Goal: Transaction & Acquisition: Purchase product/service

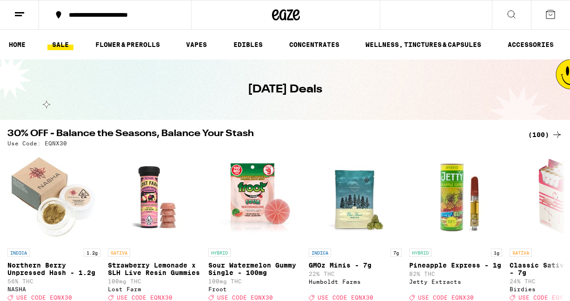
click at [25, 16] on button at bounding box center [19, 14] width 39 height 29
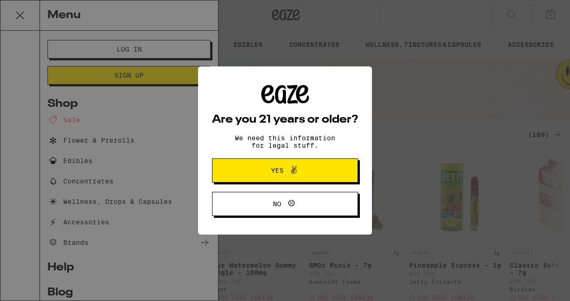
click at [296, 177] on span at bounding box center [293, 171] width 11 height 12
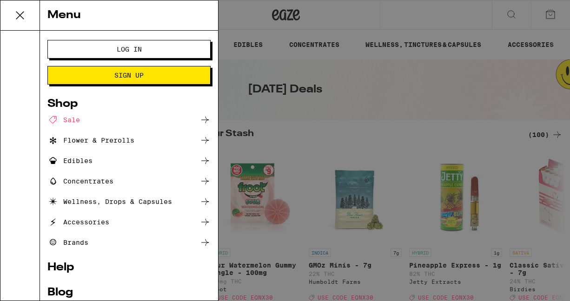
click at [108, 43] on button "Log In" at bounding box center [128, 49] width 163 height 19
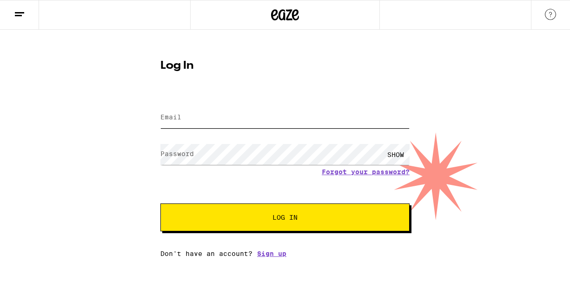
click at [195, 122] on input "Email" at bounding box center [284, 117] width 249 height 21
type input "[EMAIL_ADDRESS][DOMAIN_NAME]"
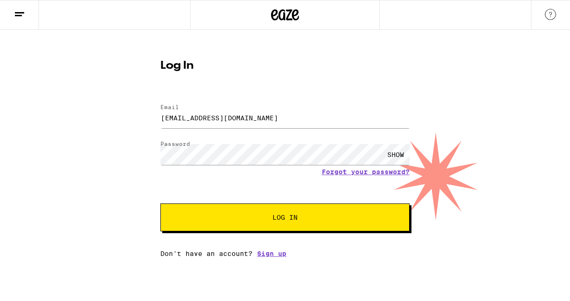
click at [215, 223] on button "Log In" at bounding box center [284, 218] width 249 height 28
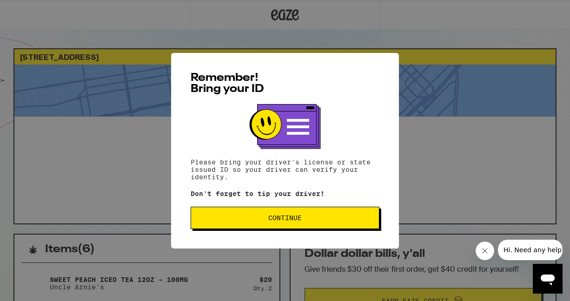
click at [234, 225] on button "Continue" at bounding box center [285, 218] width 189 height 22
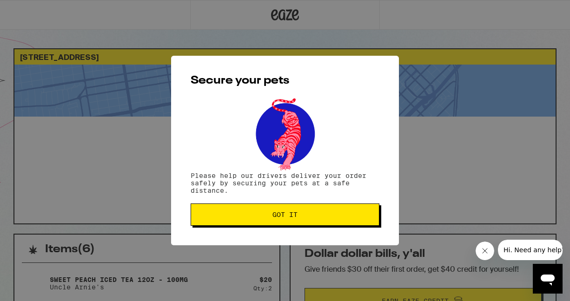
click at [235, 225] on button "Got it" at bounding box center [285, 215] width 189 height 22
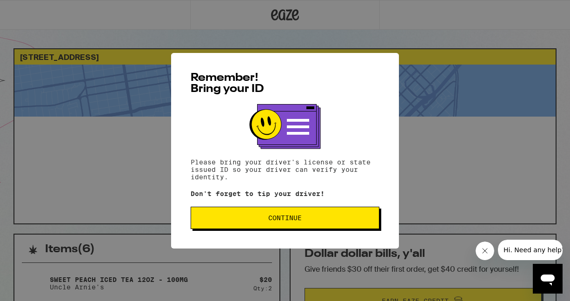
click at [299, 212] on button "Continue" at bounding box center [285, 218] width 189 height 22
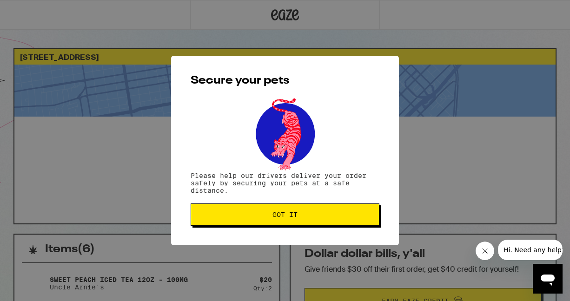
click at [296, 214] on span "Got it" at bounding box center [285, 215] width 25 height 7
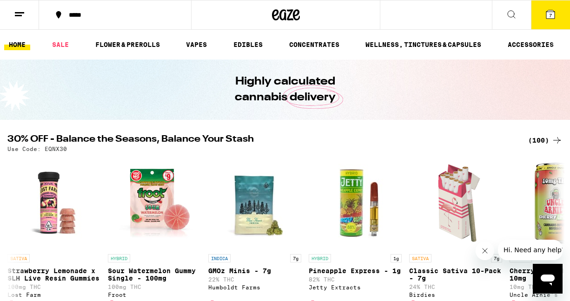
click at [555, 7] on button "7" at bounding box center [550, 14] width 39 height 29
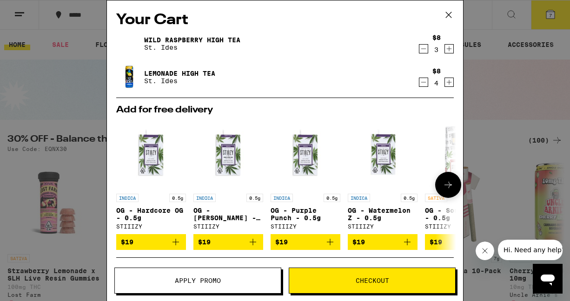
scroll to position [116, 0]
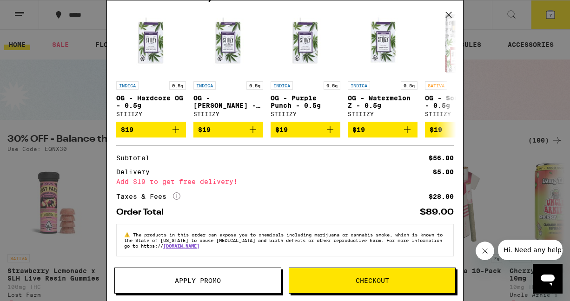
click at [340, 277] on button "Checkout" at bounding box center [372, 281] width 167 height 26
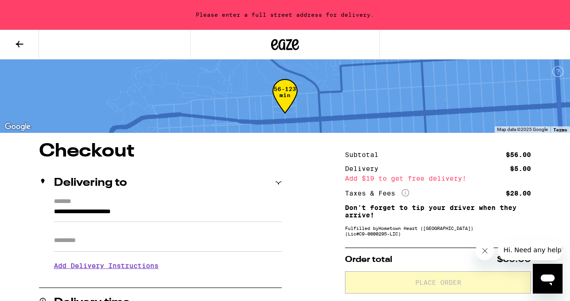
click at [176, 213] on input "**********" at bounding box center [168, 215] width 228 height 16
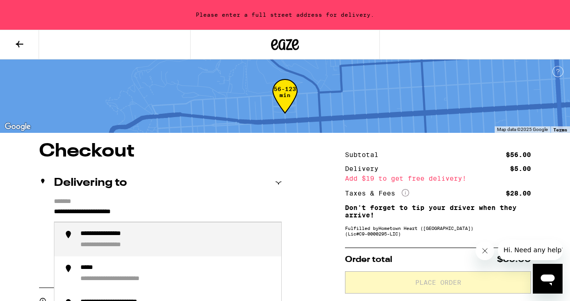
drag, startPoint x: 176, startPoint y: 213, endPoint x: 27, endPoint y: 212, distance: 148.4
click at [104, 241] on div "**********" at bounding box center [176, 239] width 193 height 19
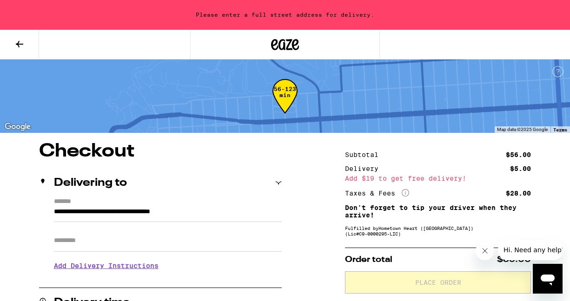
type input "**********"
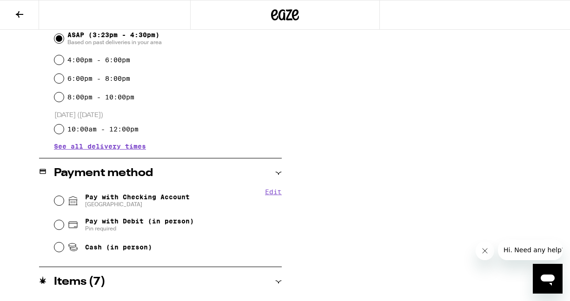
scroll to position [333, 0]
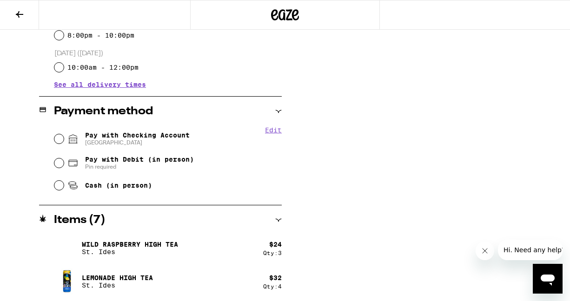
click at [263, 250] on div "Qty: 3" at bounding box center [272, 253] width 19 height 6
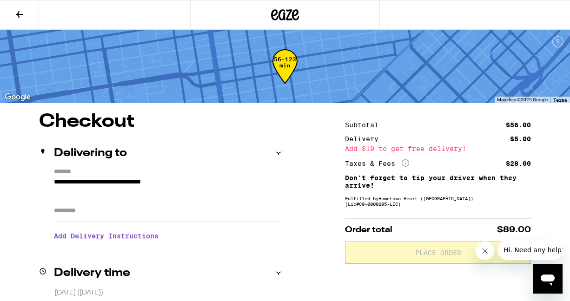
click at [17, 20] on button at bounding box center [19, 14] width 39 height 29
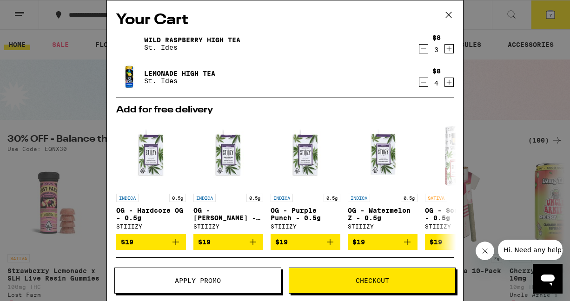
click at [424, 85] on icon "Decrement" at bounding box center [424, 82] width 8 height 11
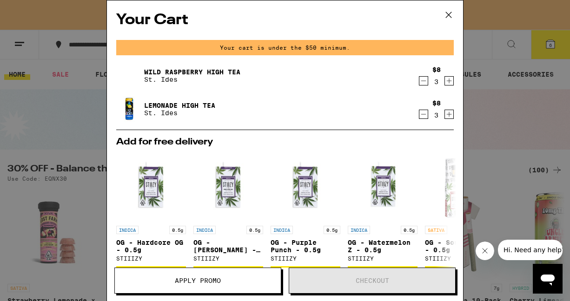
click at [448, 114] on icon "Increment" at bounding box center [449, 114] width 5 height 5
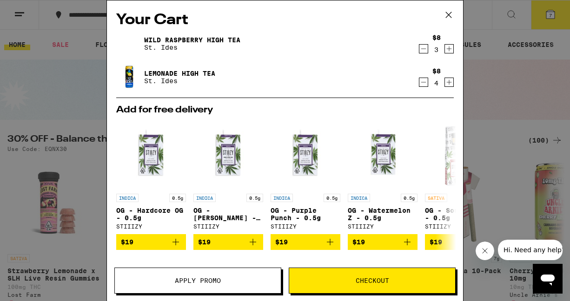
click at [386, 287] on button "Checkout" at bounding box center [372, 281] width 167 height 26
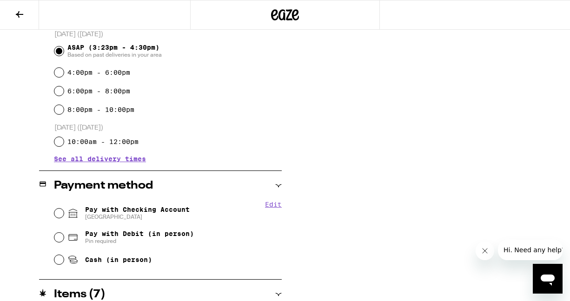
scroll to position [333, 0]
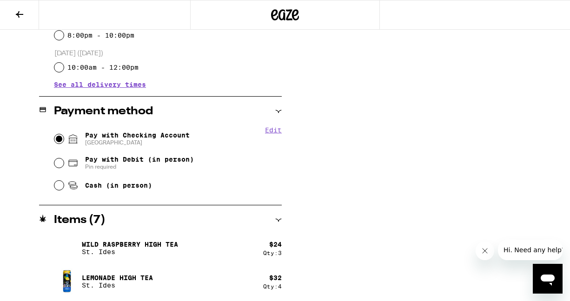
click at [63, 139] on input "Pay with Checking Account CHASE COLLEGE" at bounding box center [58, 138] width 9 height 9
radio input "true"
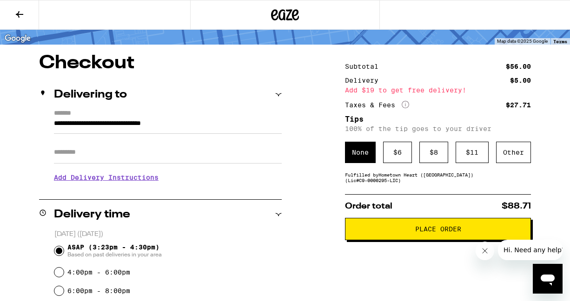
scroll to position [60, 0]
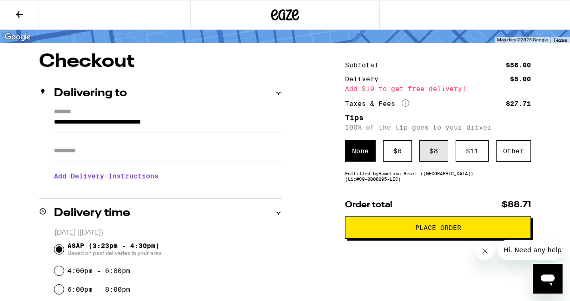
click at [426, 151] on div "$ 8" at bounding box center [434, 150] width 29 height 21
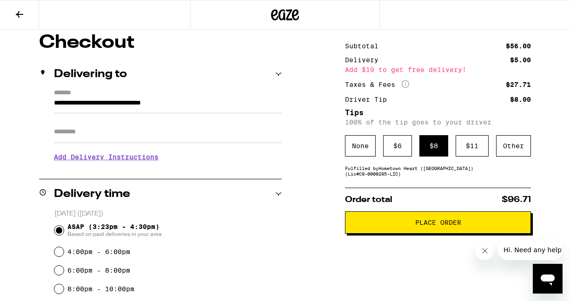
scroll to position [80, 0]
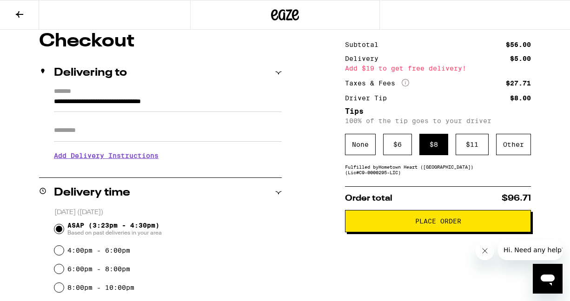
click at [406, 83] on icon "More Info" at bounding box center [405, 82] width 7 height 7
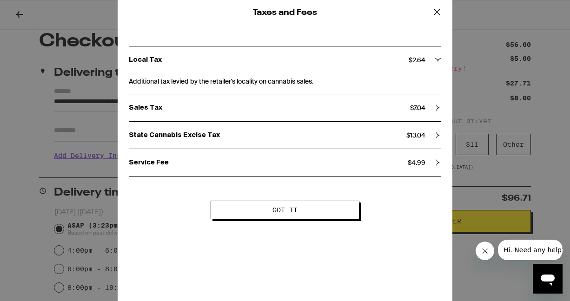
click at [437, 11] on icon at bounding box center [437, 12] width 14 height 14
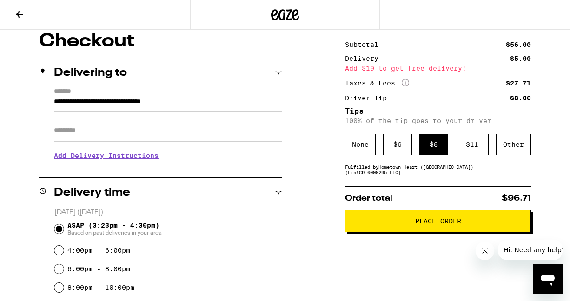
click at [407, 221] on span "Place Order" at bounding box center [438, 221] width 170 height 7
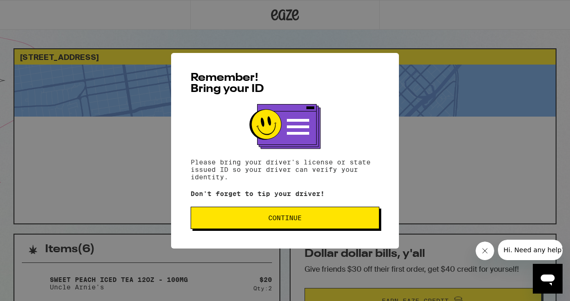
click at [357, 215] on button "Continue" at bounding box center [285, 218] width 189 height 22
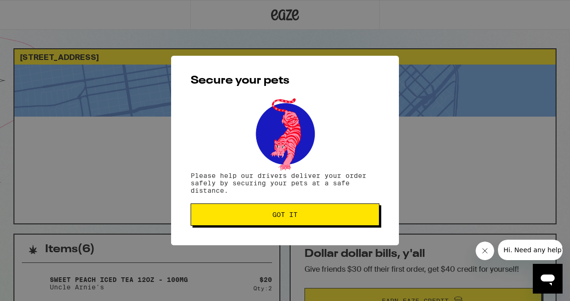
click at [357, 215] on span "Got it" at bounding box center [285, 215] width 173 height 7
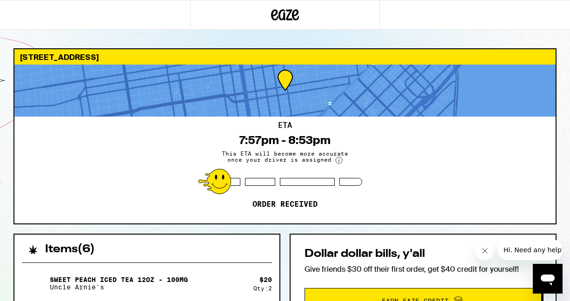
click at [336, 159] on circle at bounding box center [339, 160] width 7 height 7
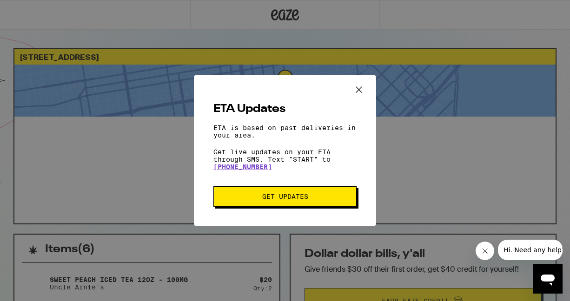
click at [358, 91] on icon "Close ETA information modal" at bounding box center [359, 90] width 14 height 14
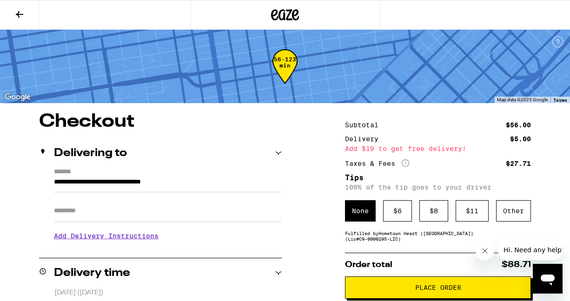
click at [18, 27] on button at bounding box center [19, 14] width 39 height 29
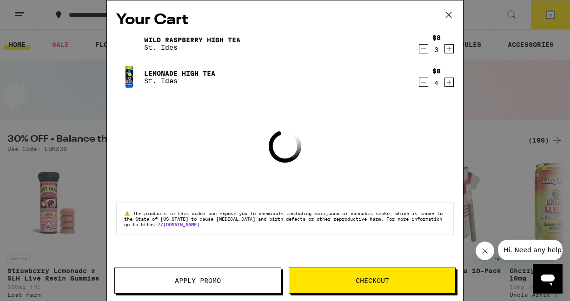
click at [454, 14] on icon at bounding box center [449, 15] width 14 height 14
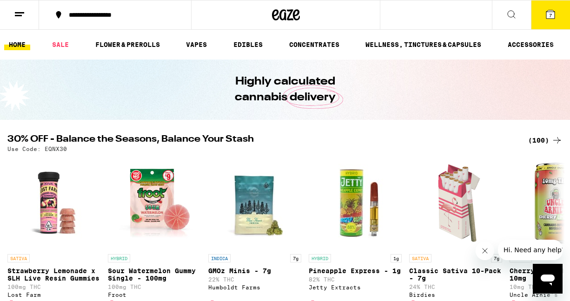
click at [32, 23] on button at bounding box center [19, 14] width 39 height 29
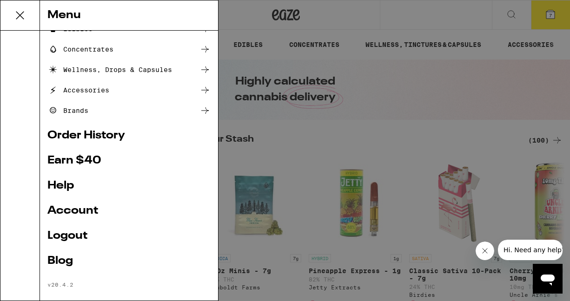
scroll to position [125, 0]
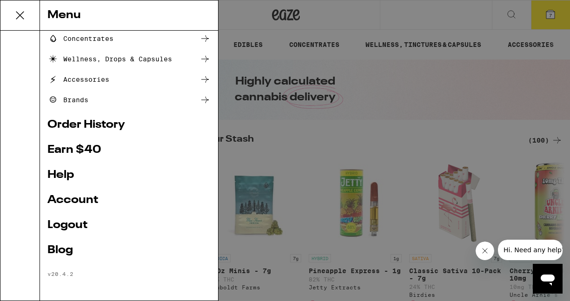
click at [80, 205] on link "Account" at bounding box center [128, 200] width 163 height 11
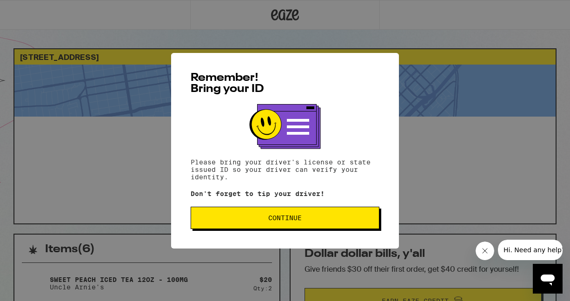
click at [200, 209] on button "Continue" at bounding box center [285, 218] width 189 height 22
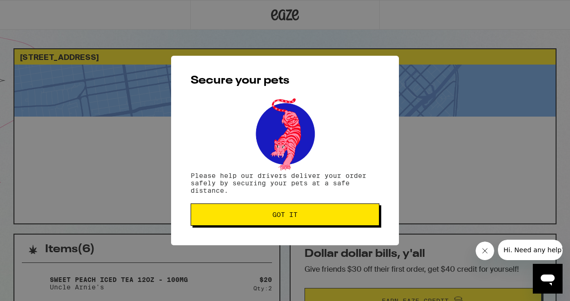
click at [217, 228] on div "Secure your pets Please help our drivers deliver your order safely by securing …" at bounding box center [285, 151] width 228 height 190
click at [213, 213] on span "Got it" at bounding box center [285, 215] width 173 height 7
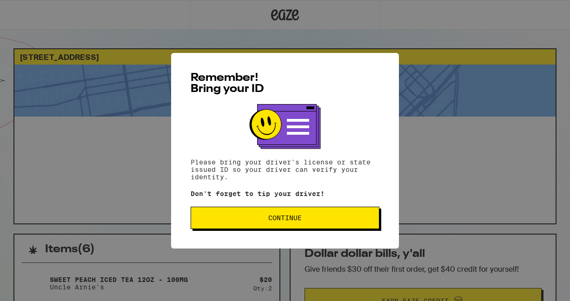
click at [264, 227] on button "Continue" at bounding box center [285, 218] width 189 height 22
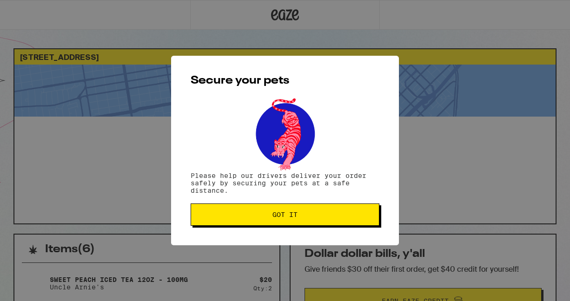
click at [258, 221] on button "Got it" at bounding box center [285, 215] width 189 height 22
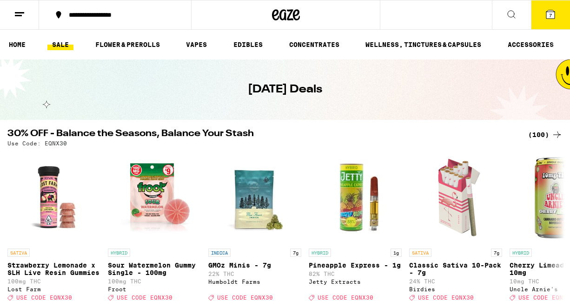
click at [10, 13] on button at bounding box center [19, 14] width 39 height 29
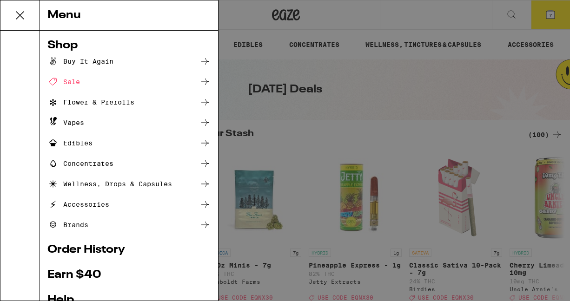
scroll to position [125, 0]
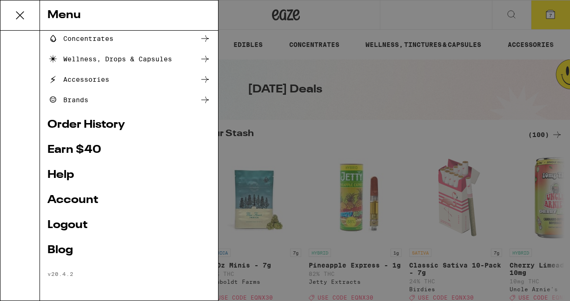
click at [93, 120] on link "Order History" at bounding box center [128, 125] width 163 height 11
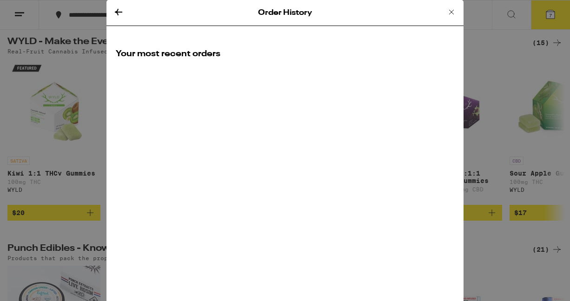
scroll to position [313, 0]
click at [452, 10] on icon at bounding box center [451, 12] width 11 height 11
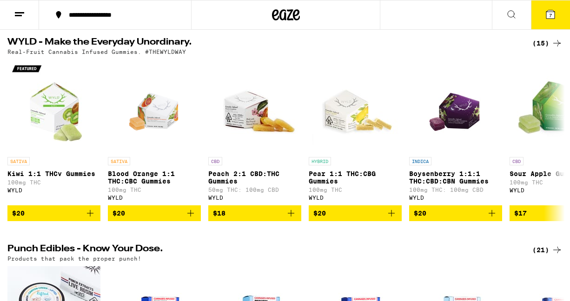
click at [16, 15] on line at bounding box center [18, 15] width 7 height 0
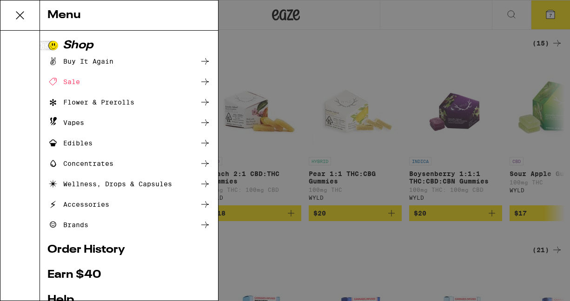
scroll to position [125, 0]
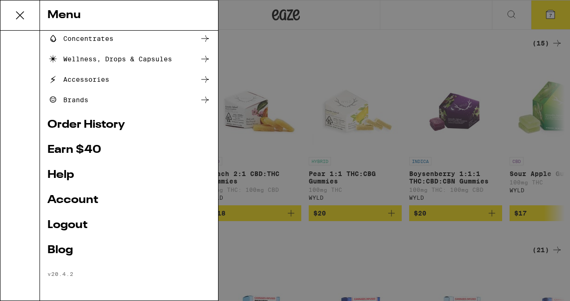
click at [99, 123] on link "Order History" at bounding box center [128, 125] width 163 height 11
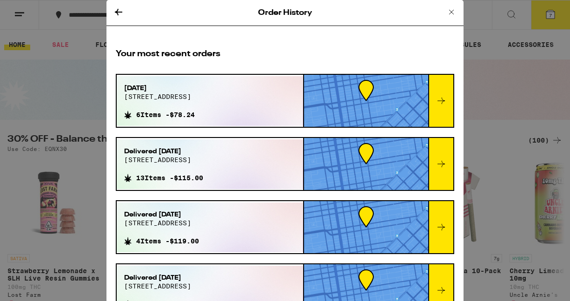
click at [438, 95] on icon at bounding box center [441, 100] width 11 height 11
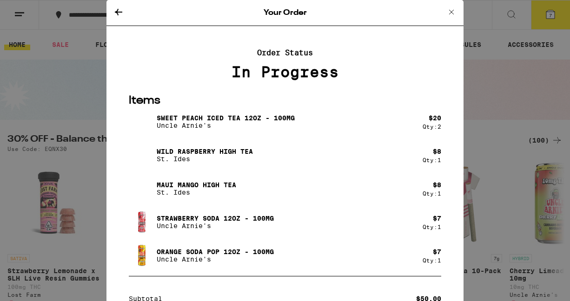
click at [113, 8] on icon at bounding box center [118, 12] width 11 height 11
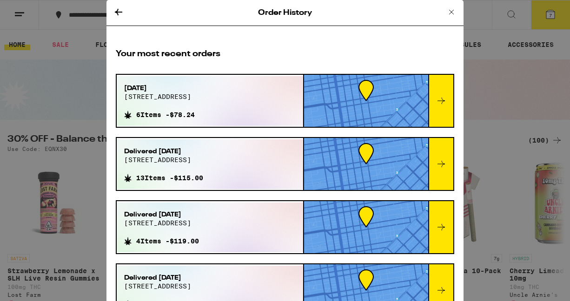
click at [357, 124] on div at bounding box center [366, 101] width 124 height 52
click at [446, 92] on div at bounding box center [440, 101] width 25 height 52
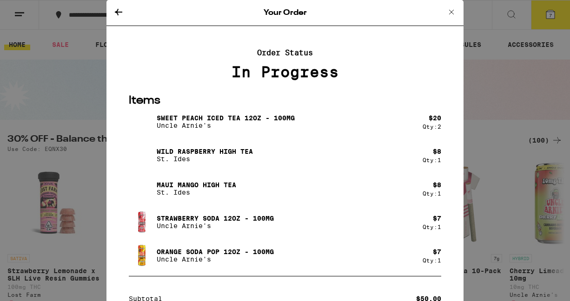
scroll to position [143, 0]
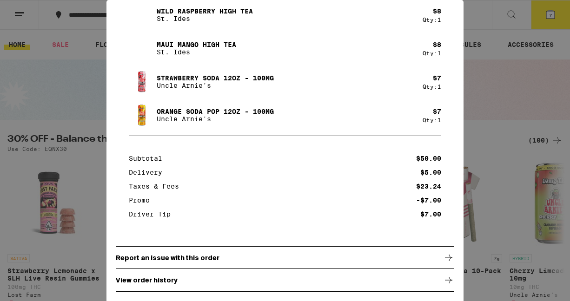
click at [257, 280] on div "View order history" at bounding box center [285, 280] width 339 height 23
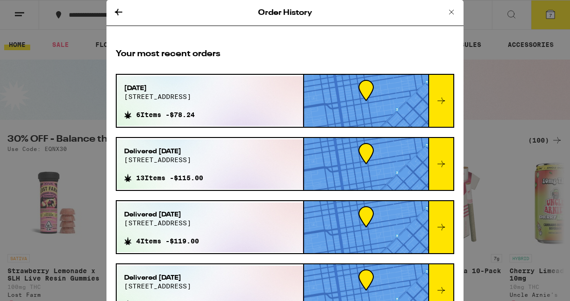
click at [450, 11] on icon at bounding box center [451, 12] width 11 height 11
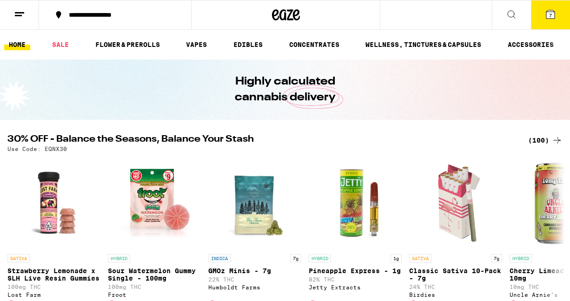
click at [20, 15] on line at bounding box center [18, 15] width 7 height 0
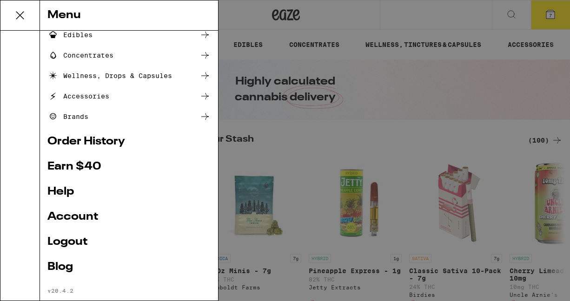
scroll to position [111, 0]
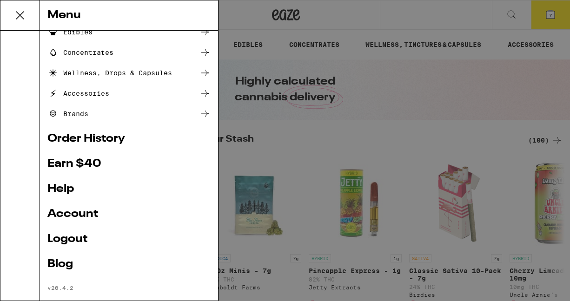
click at [81, 213] on link "Account" at bounding box center [128, 214] width 163 height 11
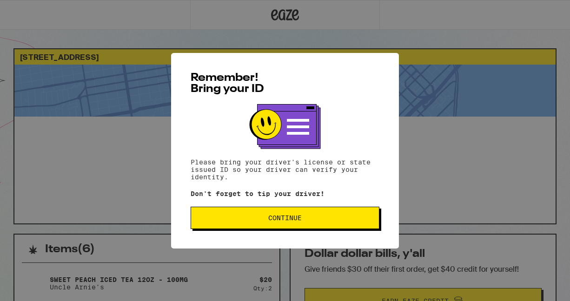
click at [224, 217] on span "Continue" at bounding box center [285, 218] width 173 height 7
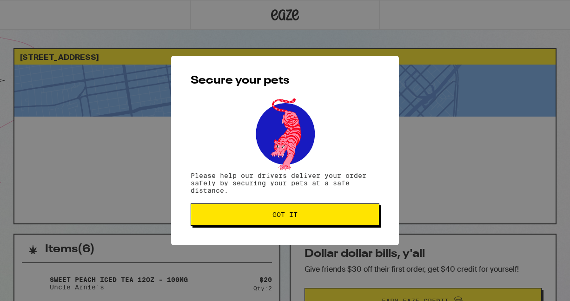
click at [224, 217] on span "Got it" at bounding box center [285, 215] width 173 height 7
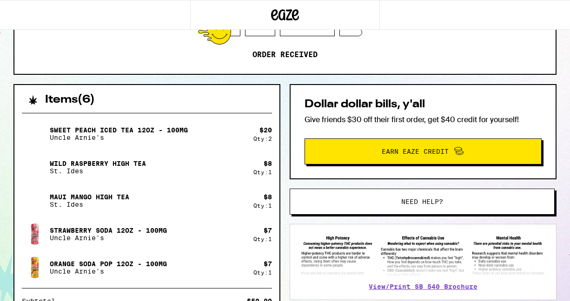
scroll to position [150, 0]
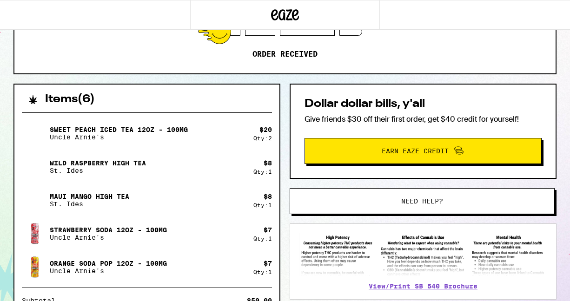
click at [300, 206] on button "Need help?" at bounding box center [422, 201] width 265 height 26
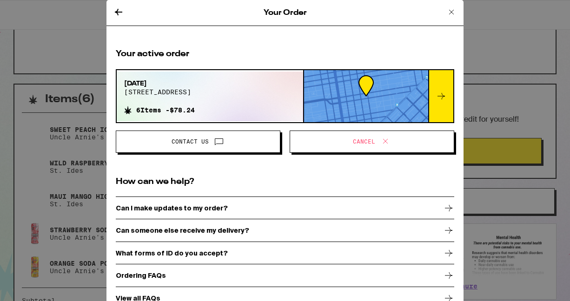
scroll to position [18, 0]
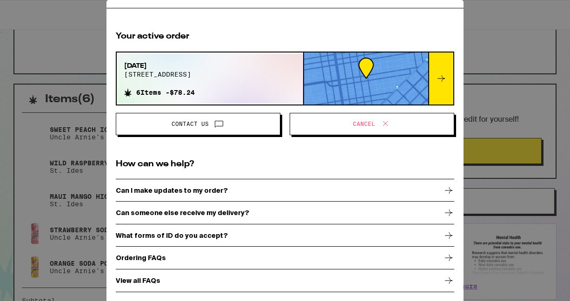
click at [451, 259] on icon at bounding box center [448, 258] width 11 height 11
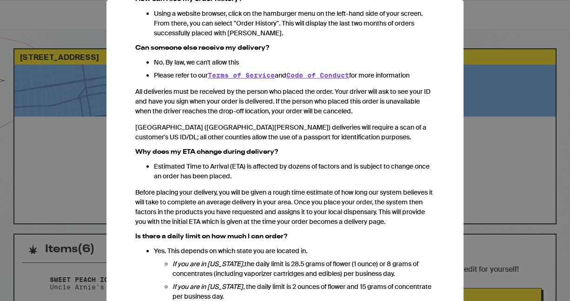
scroll to position [485, 0]
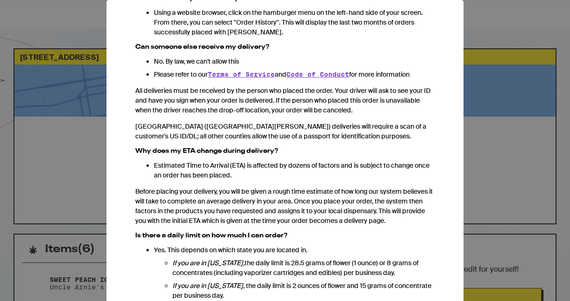
click at [513, 177] on div "Your Order Ordering FAQs We heard from you. You've got questions, and we've got…" at bounding box center [285, 150] width 570 height 301
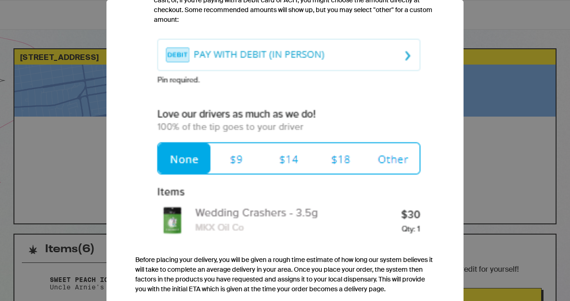
scroll to position [997, 0]
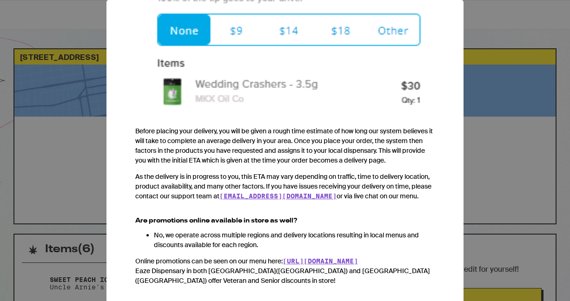
click at [495, 133] on div "Your Order Ordering FAQs We heard from you. You've got questions, and we've got…" at bounding box center [285, 150] width 570 height 301
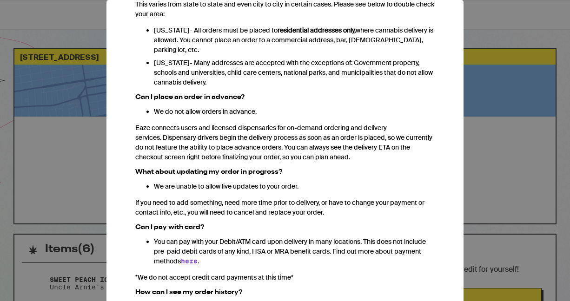
scroll to position [0, 0]
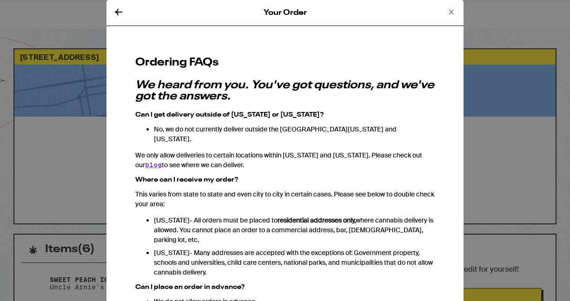
click at [452, 11] on icon at bounding box center [451, 12] width 5 height 5
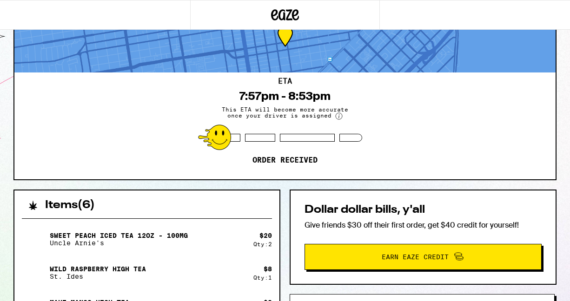
scroll to position [47, 0]
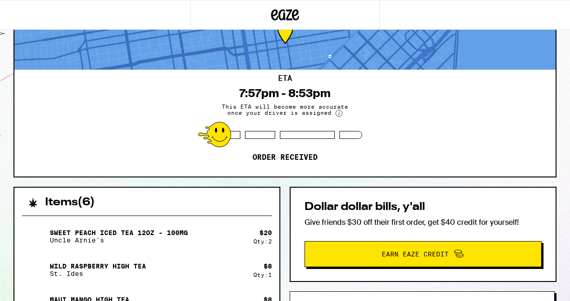
click at [338, 114] on circle at bounding box center [339, 113] width 7 height 7
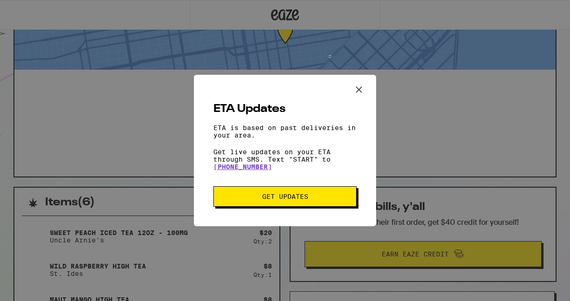
click at [273, 190] on button "Get Updates" at bounding box center [284, 197] width 143 height 20
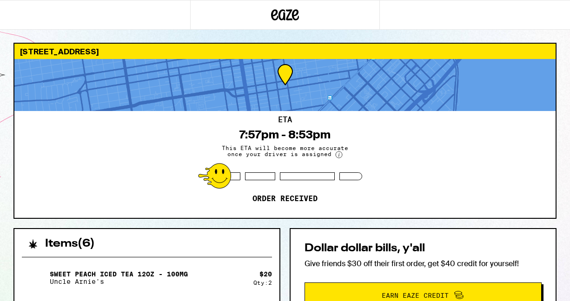
scroll to position [0, 0]
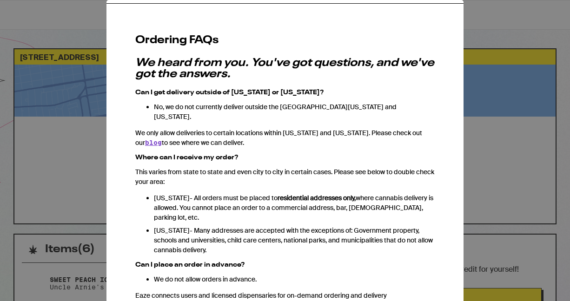
scroll to position [24, 0]
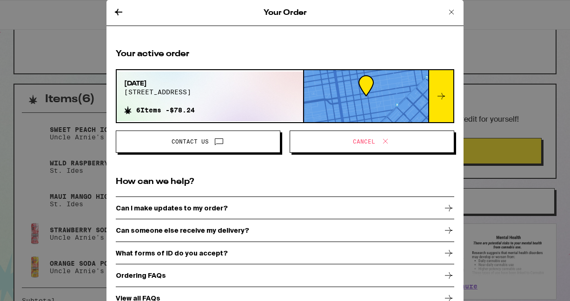
click at [451, 14] on icon at bounding box center [451, 12] width 11 height 11
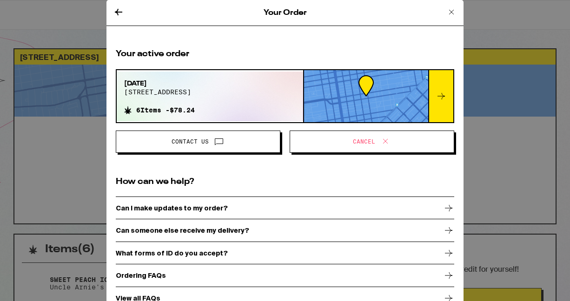
scroll to position [150, 0]
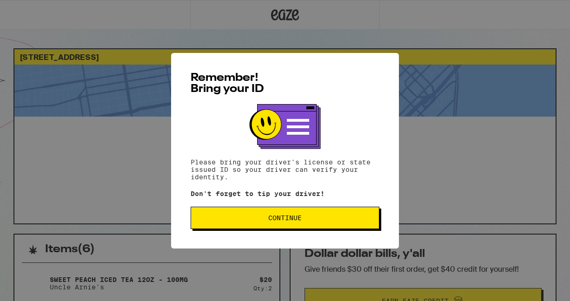
click at [317, 223] on button "Continue" at bounding box center [285, 218] width 189 height 22
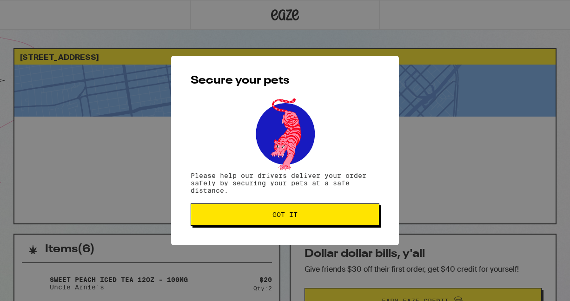
click at [245, 218] on span "Got it" at bounding box center [285, 215] width 173 height 7
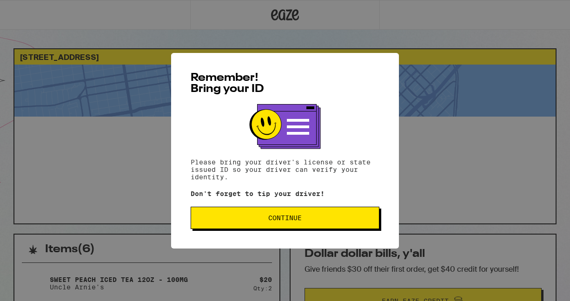
click at [268, 220] on span "Continue" at bounding box center [285, 218] width 173 height 7
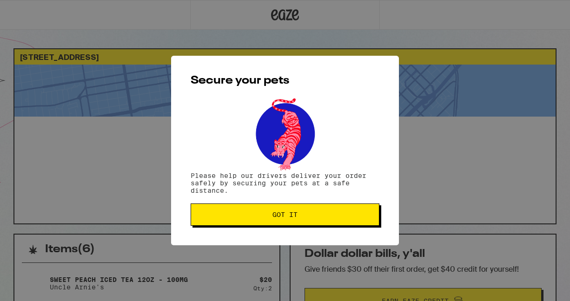
click at [268, 220] on button "Got it" at bounding box center [285, 215] width 189 height 22
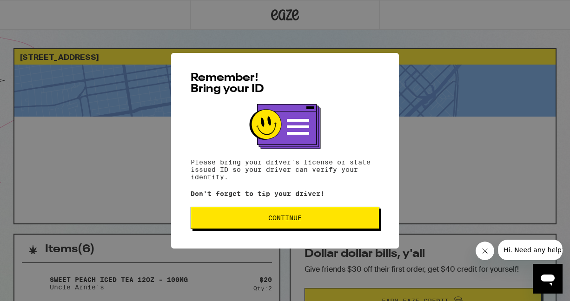
click at [273, 220] on span "Continue" at bounding box center [284, 218] width 33 height 7
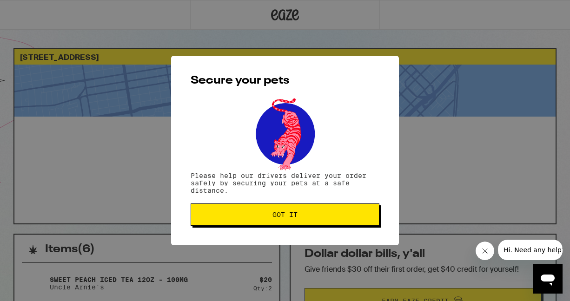
click at [264, 220] on button "Got it" at bounding box center [285, 215] width 189 height 22
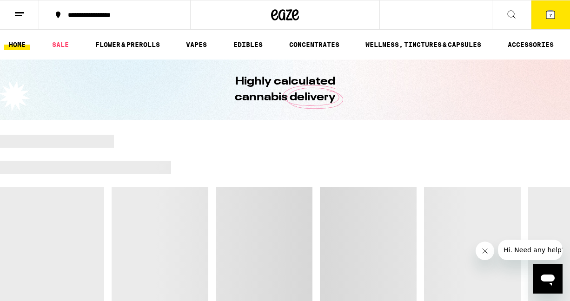
click at [20, 16] on icon at bounding box center [19, 14] width 11 height 11
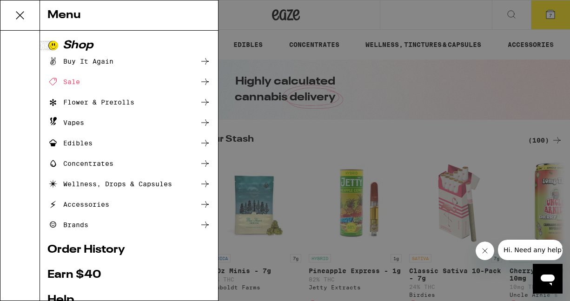
scroll to position [125, 0]
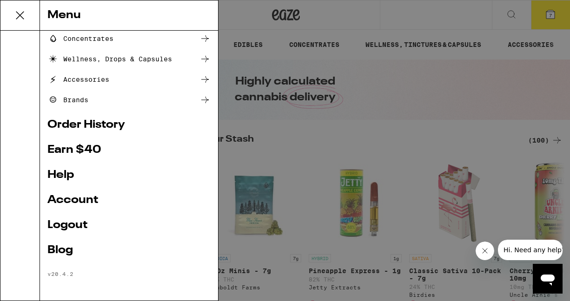
click at [61, 174] on link "Help" at bounding box center [128, 175] width 163 height 11
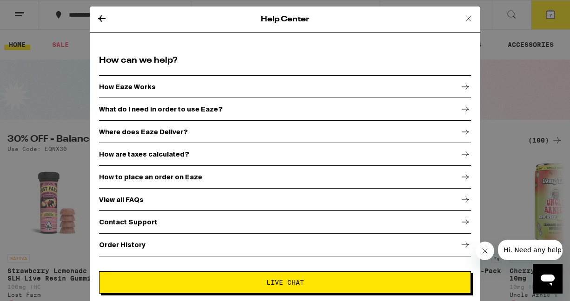
scroll to position [7, 0]
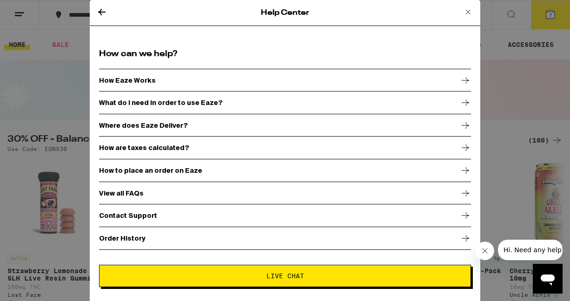
click at [462, 212] on icon at bounding box center [465, 215] width 11 height 11
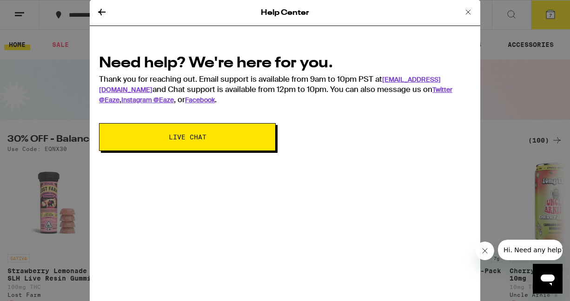
click at [182, 136] on span "Live Chat" at bounding box center [188, 137] width 38 height 7
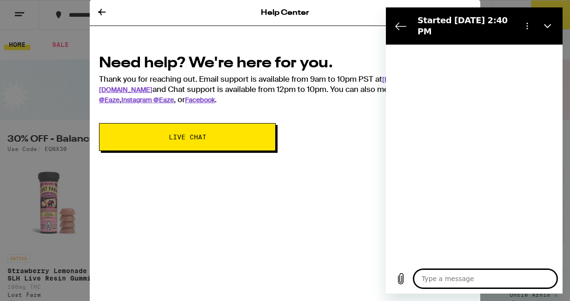
type textarea "x"
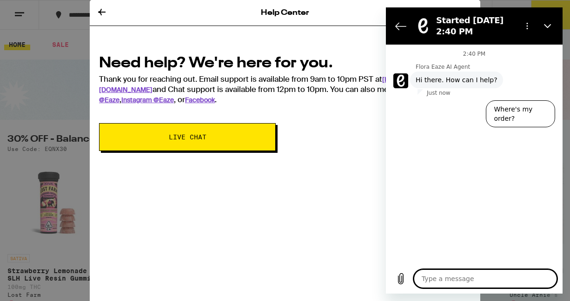
type textarea "H"
type textarea "x"
type textarea "Hi"
type textarea "x"
type textarea "Hi@"
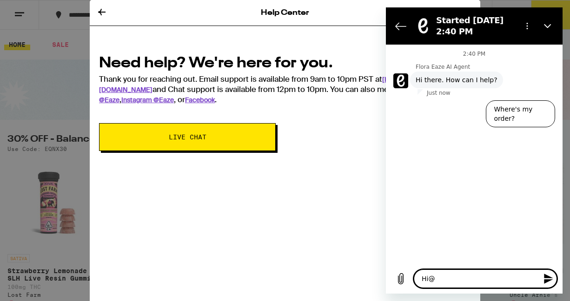
type textarea "x"
type textarea "Hi@!"
type textarea "x"
type textarea "Hi@"
type textarea "x"
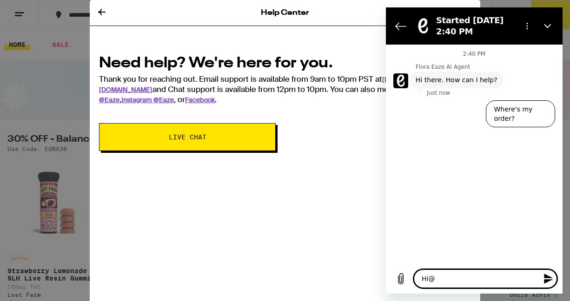
type textarea "Hi"
type textarea "x"
type textarea "Hi!"
type textarea "x"
type textarea "Hi!"
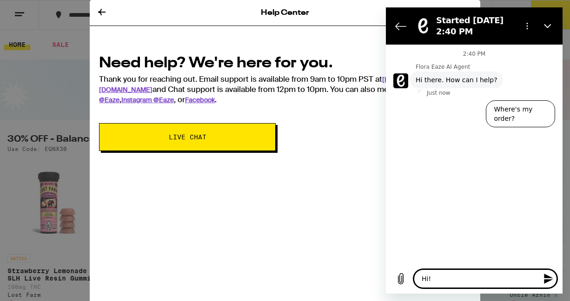
type textarea "x"
type textarea "Hi! I"
type textarea "x"
type textarea "Hi! I"
type textarea "x"
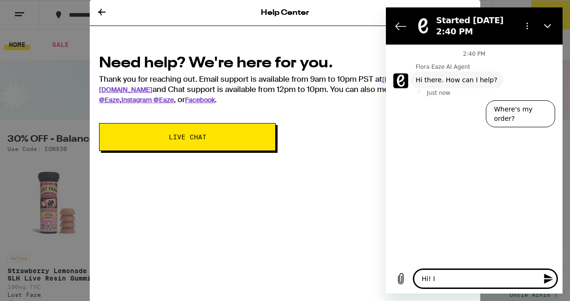
type textarea "Hi! I p"
type textarea "x"
type textarea "Hi! I pl"
type textarea "x"
type textarea "Hi! I pla"
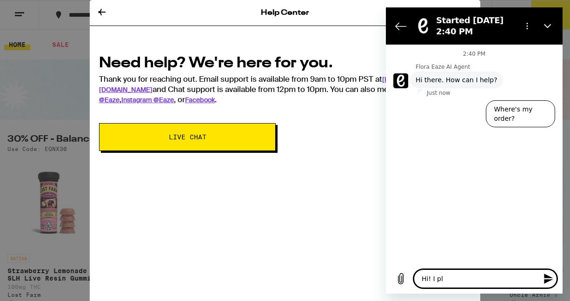
type textarea "x"
type textarea "Hi! I plac"
type textarea "x"
type textarea "Hi! I place"
type textarea "x"
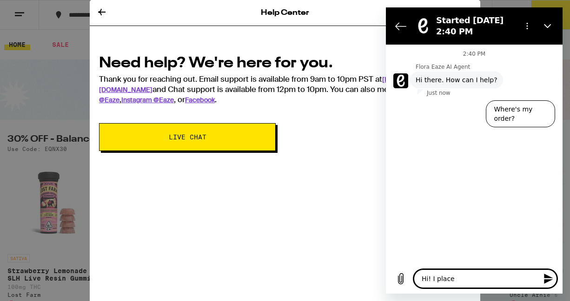
type textarea "Hi! I placed"
type textarea "x"
type textarea "Hi! I placed"
type textarea "x"
type textarea "Hi! I placed a"
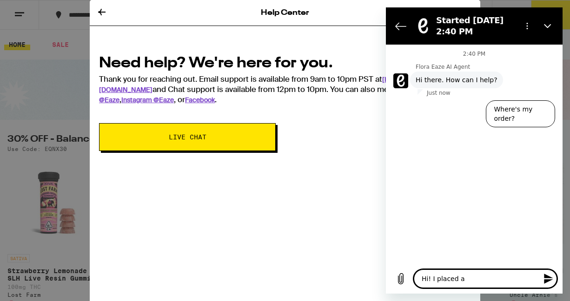
type textarea "x"
type textarea "Hi! I placed an"
type textarea "x"
type textarea "Hi! I placed an"
type textarea "x"
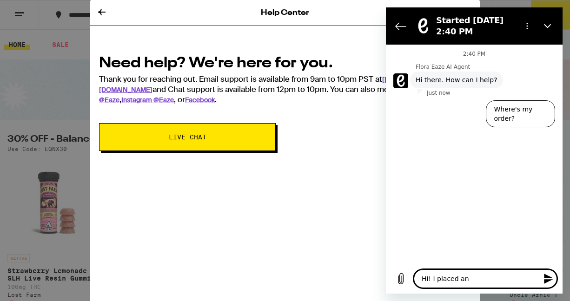
type textarea "Hi! I placed an o"
type textarea "x"
type textarea "Hi! I placed an or"
type textarea "x"
type textarea "Hi! I placed an ord"
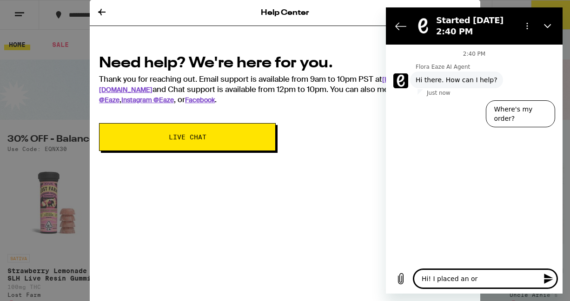
type textarea "x"
type textarea "Hi! I placed an orde"
type textarea "x"
type textarea "Hi! I placed an order"
type textarea "x"
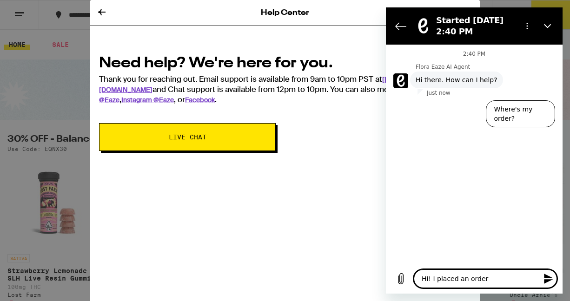
type textarea "Hi! I placed an order"
type textarea "x"
type textarea "Hi! I placed an order a"
type textarea "x"
type textarea "Hi! I placed an order a"
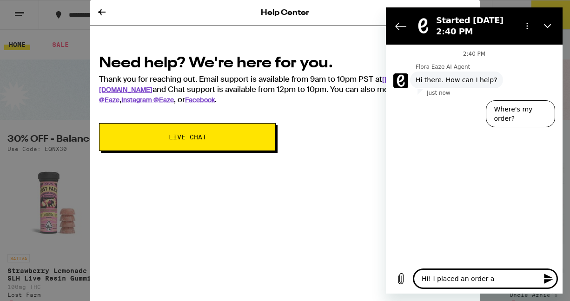
type textarea "x"
type textarea "Hi! I placed an order a f"
type textarea "x"
type textarea "Hi! I placed an order a fe"
type textarea "x"
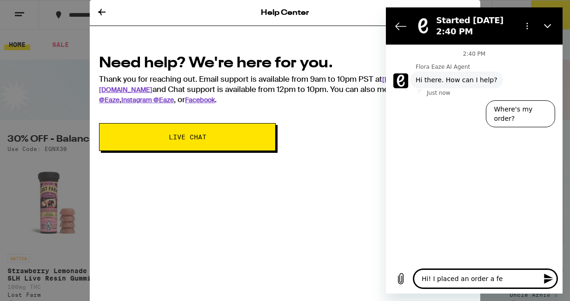
type textarea "Hi! I placed an order a few"
type textarea "x"
type textarea "Hi! I placed an order a few"
type textarea "x"
type textarea "Hi! I placed an order a few m"
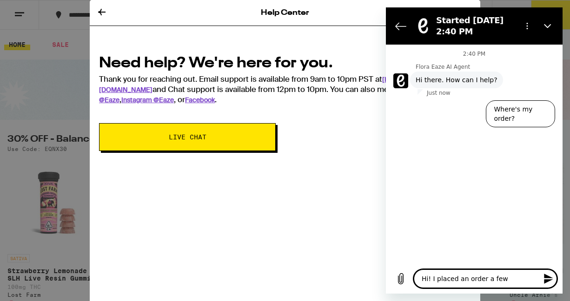
type textarea "x"
type textarea "Hi! I placed an order a few mi"
type textarea "x"
type textarea "Hi! I placed an order a few min"
type textarea "x"
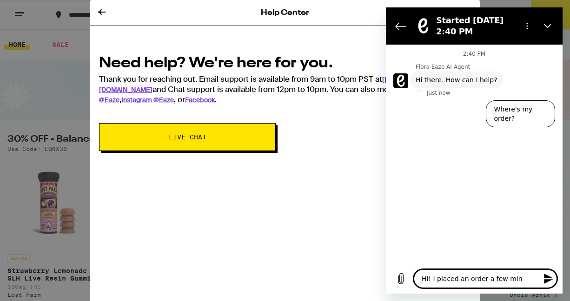
type textarea "Hi! I placed an order a few minu"
type textarea "x"
type textarea "Hi! I placed an order a few minut"
type textarea "x"
type textarea "Hi! I placed an order a few minute"
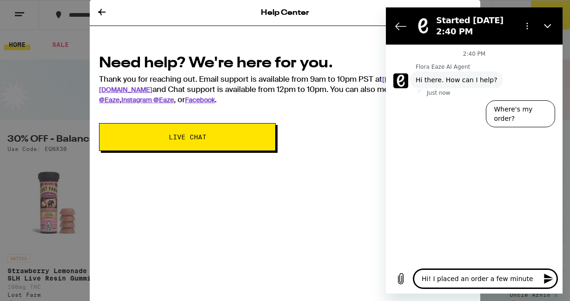
type textarea "x"
type textarea "Hi! I placed an order a few minutes"
type textarea "x"
type textarea "Hi! I placed an order a few minutes"
type textarea "x"
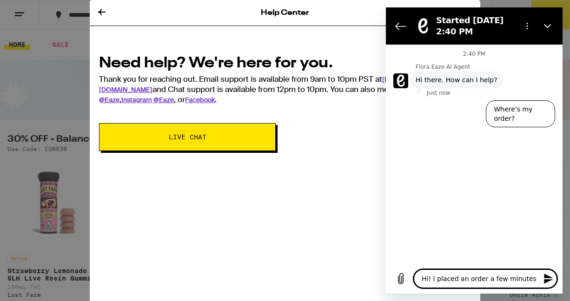
type textarea "Hi! I placed an order a few minutes a"
type textarea "x"
type textarea "Hi! I placed an order a few minutes ag"
type textarea "x"
type textarea "Hi! I placed an order a few minutes ago"
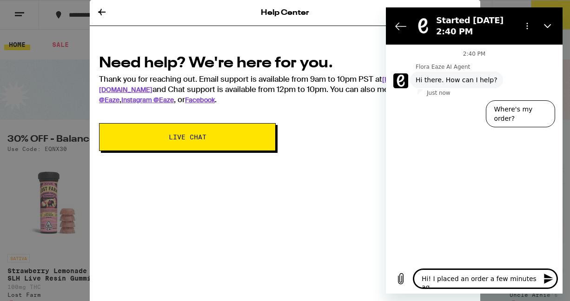
type textarea "x"
type textarea "Hi! I placed an order a few minutes ago"
type textarea "x"
type textarea "Hi! I placed an order a few minutes ago b"
type textarea "x"
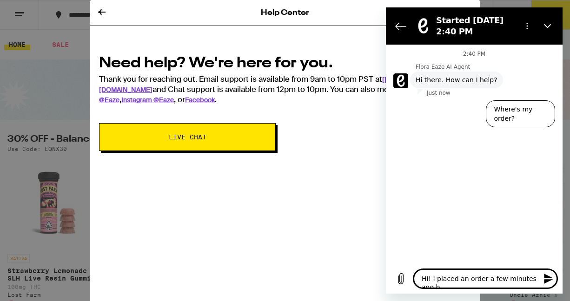
type textarea "Hi! I placed an order a few minutes ago bu"
type textarea "x"
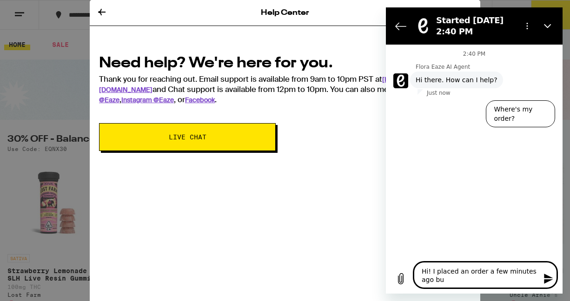
type textarea "Hi! I placed an order a few minutes ago but"
type textarea "x"
type textarea "Hi! I placed an order a few minutes ago but"
type textarea "x"
type textarea "Hi! I placed an order a few minutes ago but t"
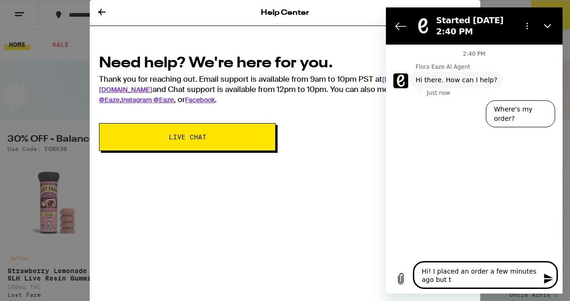
type textarea "x"
type textarea "Hi! I placed an order a few minutes ago but th"
type textarea "x"
type textarea "Hi! I placed an order a few minutes ago but the"
type textarea "x"
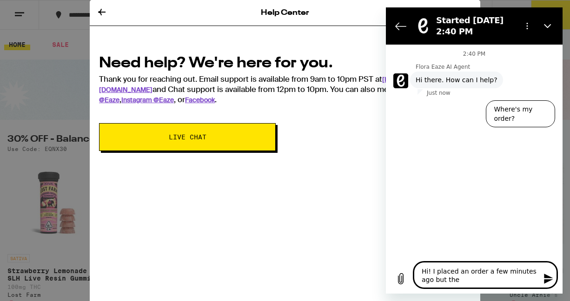
type textarea "Hi! I placed an order a few minutes ago but the"
type textarea "x"
type textarea "Hi! I placed an order a few minutes ago but the o"
type textarea "x"
type textarea "Hi! I placed an order a few minutes ago but the or"
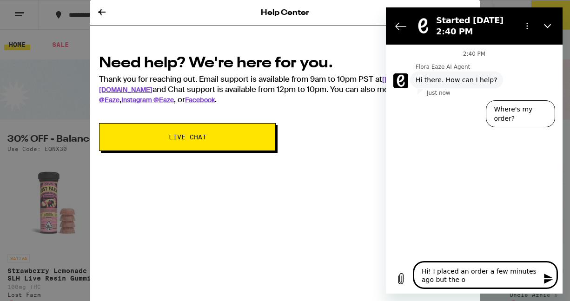
type textarea "x"
type textarea "Hi! I placed an order a few minutes ago but the ord"
type textarea "x"
type textarea "Hi! I placed an order a few minutes ago but the orde"
type textarea "x"
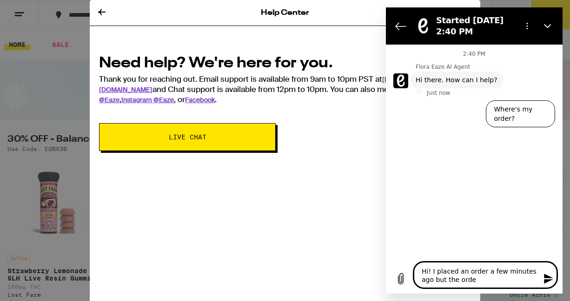
type textarea "Hi! I placed an order a few minutes ago but the order"
type textarea "x"
type textarea "Hi! I placed an order a few minutes ago but the order"
type textarea "x"
type textarea "Hi! I placed an order a few minutes ago but the order i"
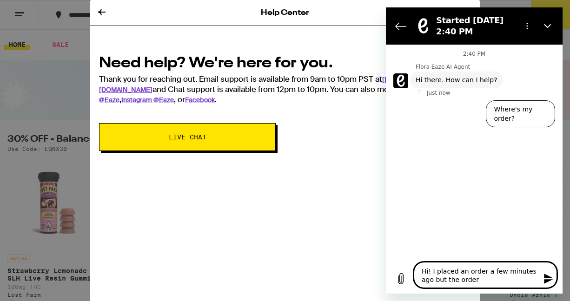
type textarea "x"
type textarea "Hi! I placed an order a few minutes ago but the order is"
type textarea "x"
type textarea "Hi! I placed an order a few minutes ago but the order is"
type textarea "x"
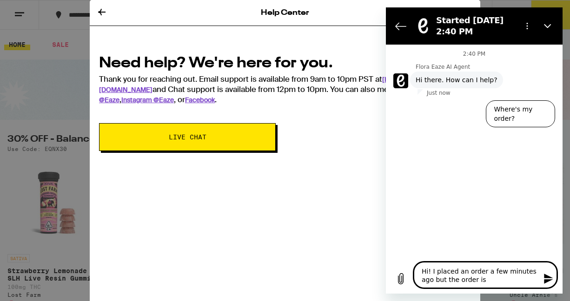
type textarea "Hi! I placed an order a few minutes ago but the order is n"
type textarea "x"
type textarea "Hi! I placed an order a few minutes ago but the order is no"
type textarea "x"
type textarea "Hi! I placed an order a few minutes ago but the order is not"
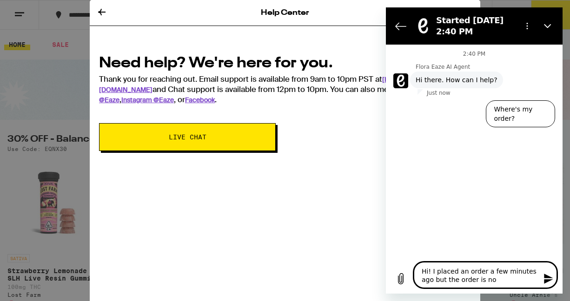
type textarea "x"
type textarea "Hi! I placed an order a few minutes ago but the order is not"
type textarea "x"
type textarea "Hi! I placed an order a few minutes ago but the order is not s"
type textarea "x"
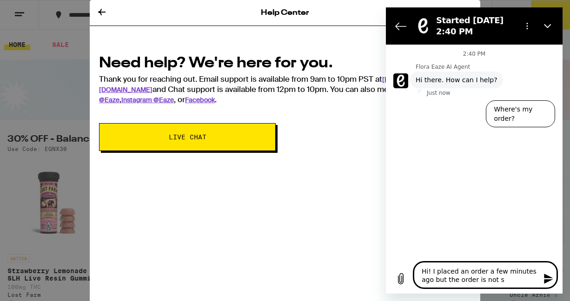
type textarea "Hi! I placed an order a few minutes ago but the order is not sh"
type textarea "x"
type textarea "Hi! I placed an order a few minutes ago but the order is not sho"
type textarea "x"
type textarea "Hi! I placed an order a few minutes ago but the order is not show"
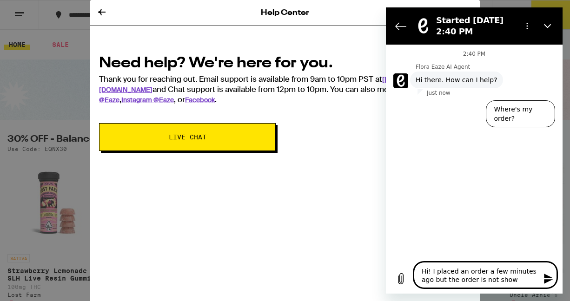
type textarea "x"
type textarea "Hi! I placed an order a few minutes ago but the order is not showi"
type textarea "x"
type textarea "Hi! I placed an order a few minutes ago but the order is not showin"
type textarea "x"
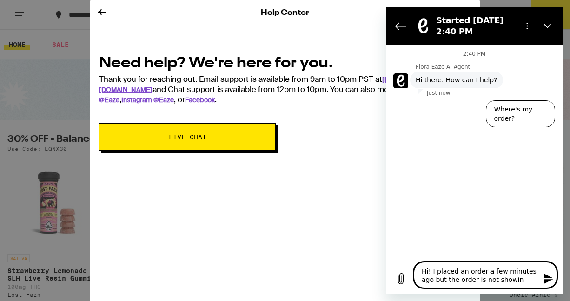
type textarea "Hi! I placed an order a few minutes ago but the order is not showing"
type textarea "x"
type textarea "Hi! I placed an order a few minutes ago but the order is not showing"
type textarea "x"
type textarea "Hi! I placed an order a few minutes ago but the order is not showing u"
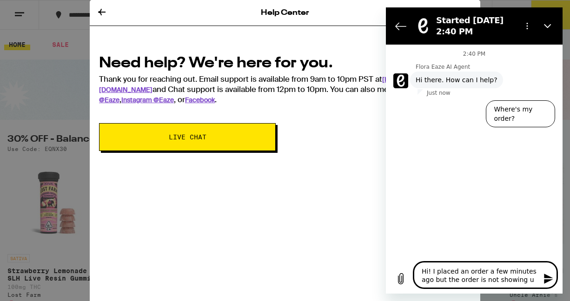
type textarea "x"
type textarea "Hi! I placed an order a few minutes ago but the order is not showing up"
type textarea "x"
type textarea "Hi! I placed an order a few minutes ago but the order is not showing up"
type textarea "x"
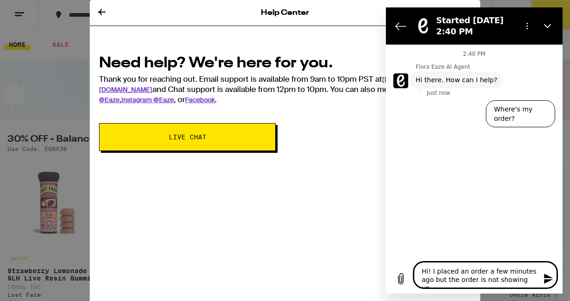
type textarea "Hi! I placed an order a few minutes ago but the order is not showing up o"
type textarea "x"
type textarea "Hi! I placed an order a few minutes ago but the order is not showing up on"
type textarea "x"
type textarea "Hi! I placed an order a few minutes ago but the order is not showing up o"
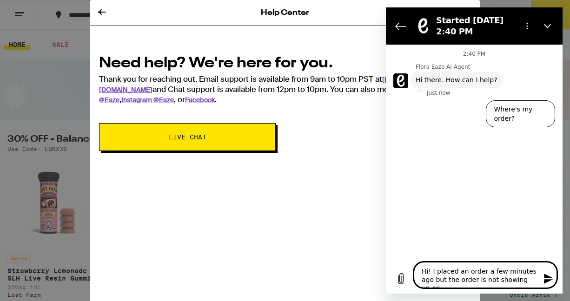
type textarea "x"
type textarea "Hi! I placed an order a few minutes ago but the order is not showing up"
type textarea "x"
type textarea "Hi! I placed an order a few minutes ago but the order is not showing up i9"
type textarea "x"
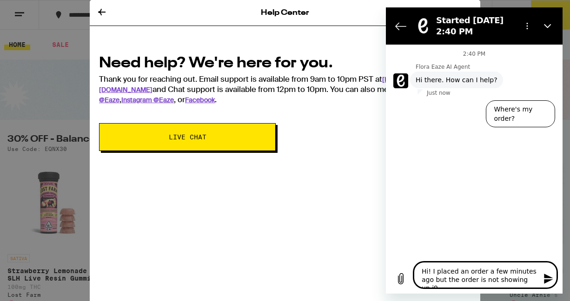
type textarea "Hi! I placed an order a few minutes ago but the order is not showing up i9n"
type textarea "x"
type textarea "Hi! I placed an order a few minutes ago but the order is not showing up i9n"
type textarea "x"
type textarea "Hi! I placed an order a few minutes ago but the order is not showing up i9n m"
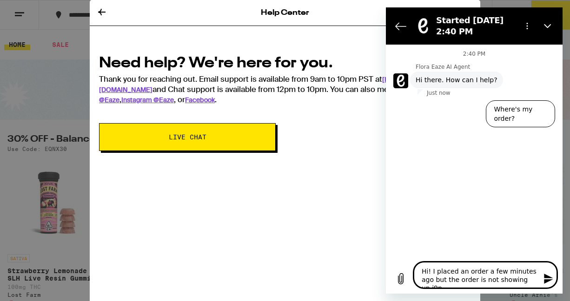
type textarea "x"
type textarea "Hi! I placed an order a few minutes ago but the order is not showing up i9n my"
type textarea "x"
type textarea "Hi! I placed an order a few minutes ago but the order is not showing up i9n m"
type textarea "x"
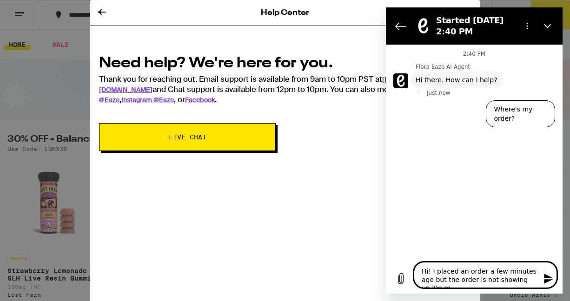
type textarea "Hi! I placed an order a few minutes ago but the order is not showing up i9n"
type textarea "x"
type textarea "Hi! I placed an order a few minutes ago but the order is not showing up i9n"
type textarea "x"
type textarea "Hi! I placed an order a few minutes ago but the order is not showing up i9"
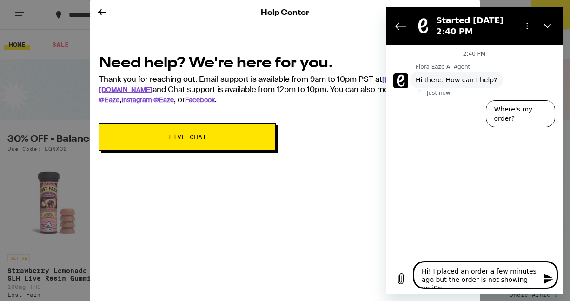
type textarea "x"
type textarea "Hi! I placed an order a few minutes ago but the order is not showing up i"
type textarea "x"
type textarea "Hi! I placed an order a few minutes ago but the order is not showing up in"
type textarea "x"
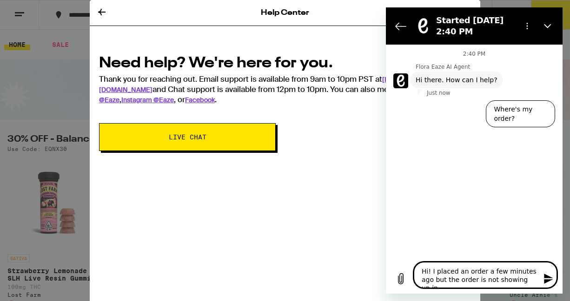
type textarea "Hi! I placed an order a few minutes ago but the order is not showing up in"
type textarea "x"
type textarea "Hi! I placed an order a few minutes ago but the order is not showing up in m"
type textarea "x"
type textarea "Hi! I placed an order a few minutes ago but the order is not showing up in my"
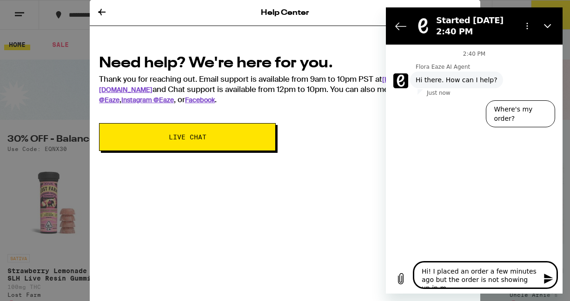
type textarea "x"
type textarea "Hi! I placed an order a few minutes ago but the order is not showing up in my"
type textarea "x"
type textarea "Hi! I placed an order a few minutes ago but the order is not showing up in my o"
type textarea "x"
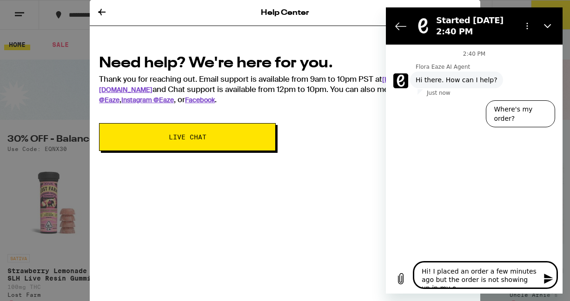
type textarea "Hi! I placed an order a few minutes ago but the order is not showing up in my or"
type textarea "x"
type textarea "Hi! I placed an order a few minutes ago but the order is not showing up in my o…"
type textarea "x"
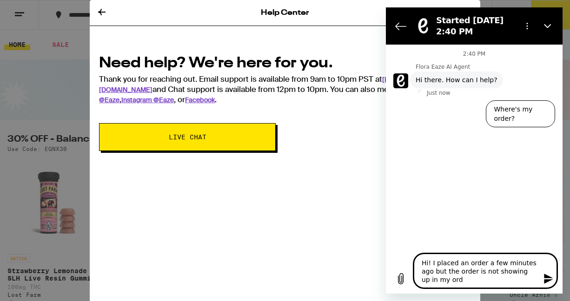
type textarea "Hi! I placed an order a few minutes ago but the order is not showing up in my o…"
type textarea "x"
type textarea "Hi! I placed an order a few minutes ago but the order is not showing up in my o…"
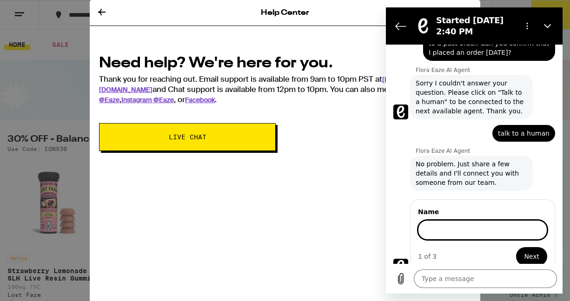
scroll to position [95, 0]
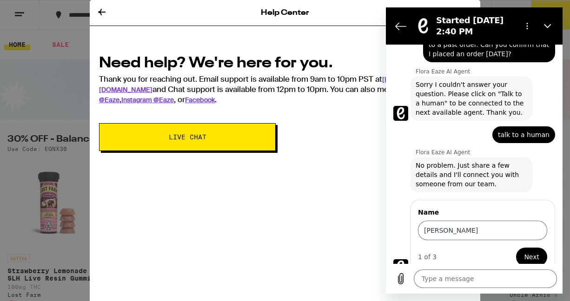
click at [532, 252] on span "Next" at bounding box center [531, 257] width 15 height 11
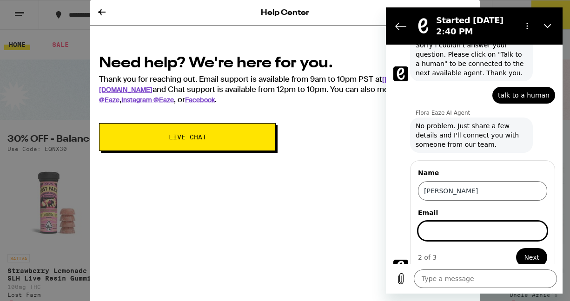
scroll to position [134, 0]
click at [530, 252] on span "Next" at bounding box center [531, 257] width 15 height 11
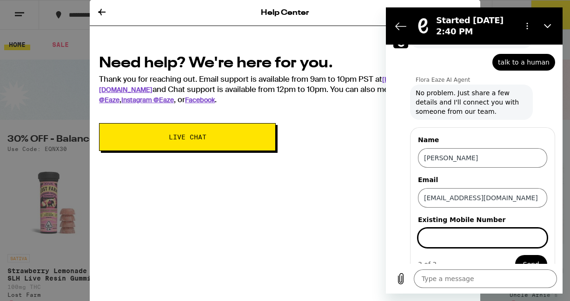
scroll to position [174, 0]
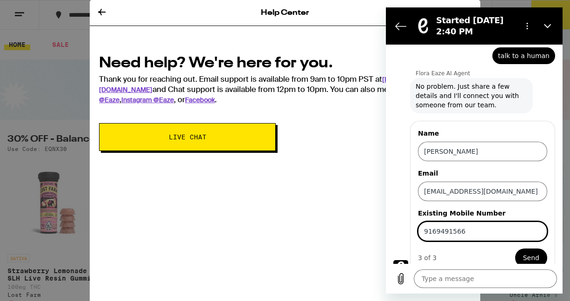
click at [438, 249] on div "3 of 3 Send" at bounding box center [482, 258] width 129 height 19
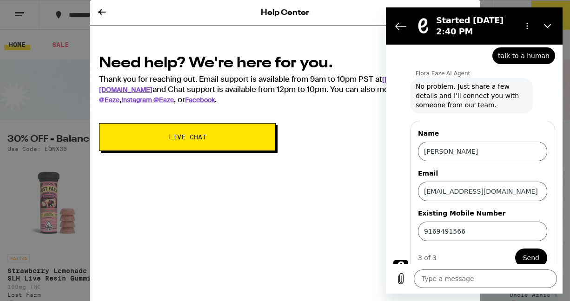
click at [542, 249] on button "Send" at bounding box center [531, 258] width 32 height 19
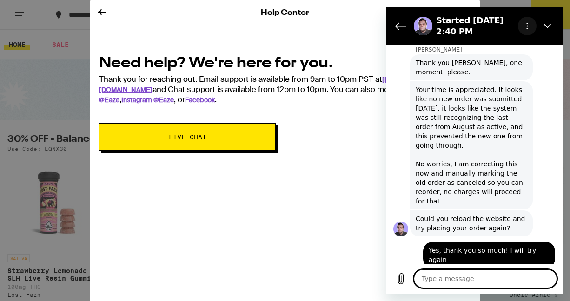
scroll to position [640, 0]
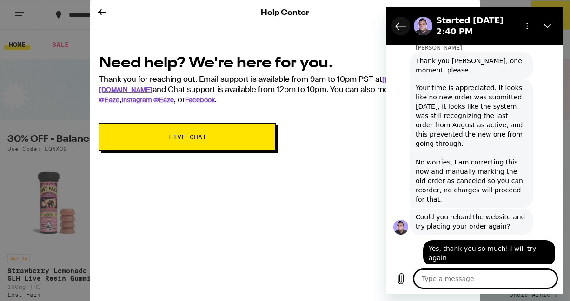
click at [400, 26] on icon "Back to the conversation list" at bounding box center [400, 25] width 11 height 11
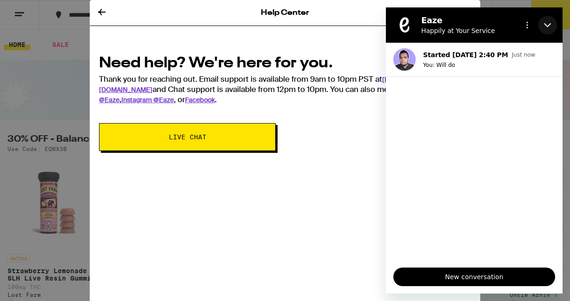
click at [550, 23] on icon "Close" at bounding box center [547, 24] width 7 height 7
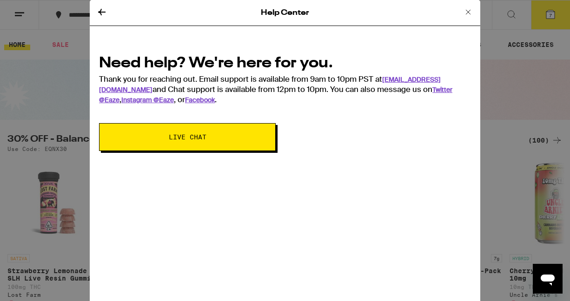
click at [462, 17] on div "Help Center" at bounding box center [285, 13] width 391 height 26
click at [466, 11] on icon at bounding box center [468, 12] width 11 height 11
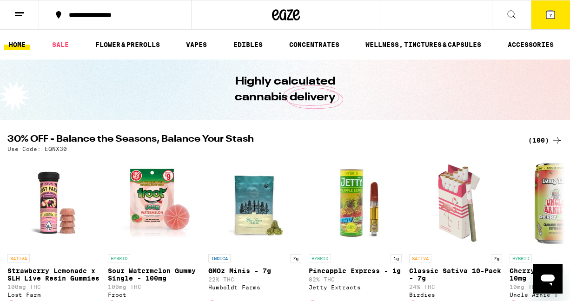
click at [550, 18] on span "7" at bounding box center [550, 16] width 3 height 6
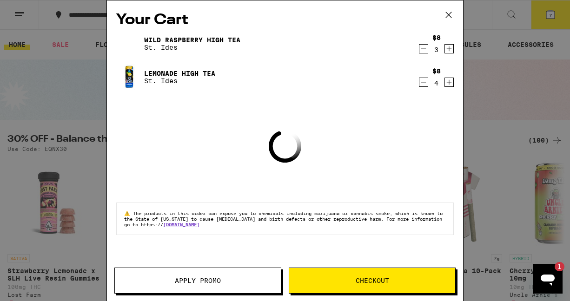
click at [300, 283] on span "Checkout" at bounding box center [372, 281] width 166 height 7
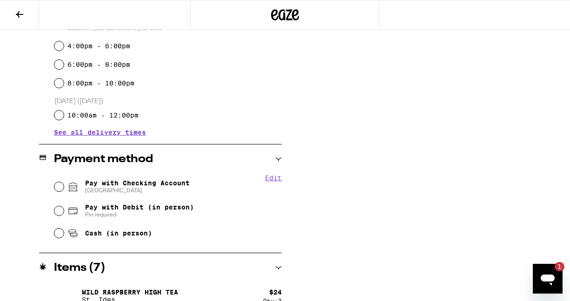
scroll to position [292, 0]
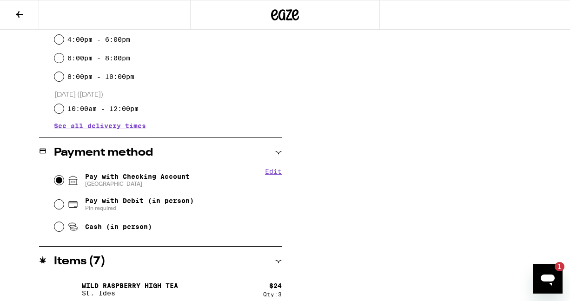
click at [61, 178] on input "Pay with Checking Account CHASE COLLEGE" at bounding box center [58, 180] width 9 height 9
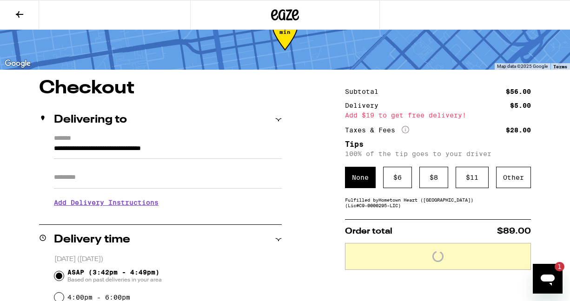
scroll to position [34, 0]
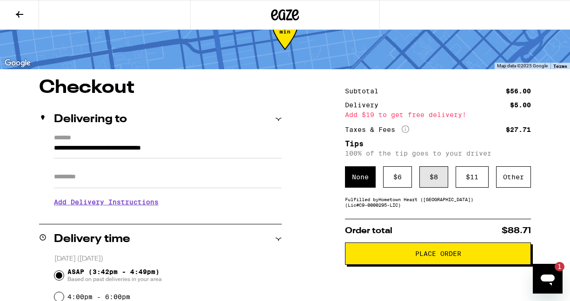
click at [438, 172] on div "$ 8" at bounding box center [434, 177] width 29 height 21
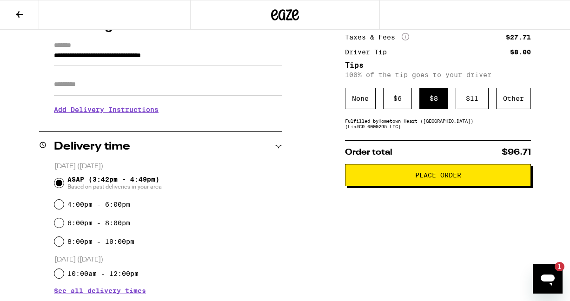
scroll to position [127, 0]
click at [442, 173] on button "Place Order" at bounding box center [438, 175] width 186 height 22
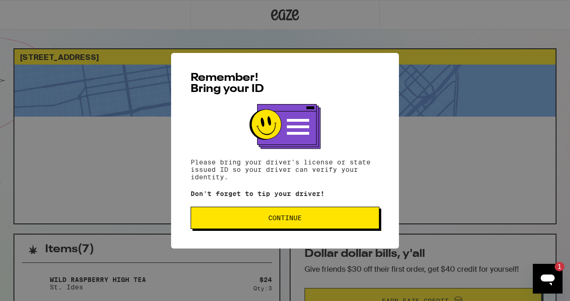
click at [242, 226] on button "Continue" at bounding box center [285, 218] width 189 height 22
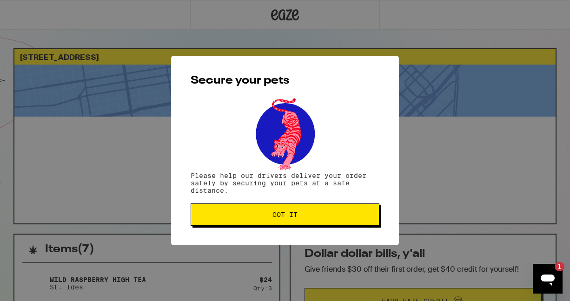
click at [241, 220] on button "Got it" at bounding box center [285, 215] width 189 height 22
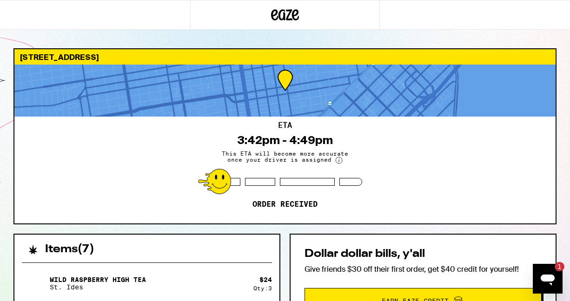
scroll to position [206, 0]
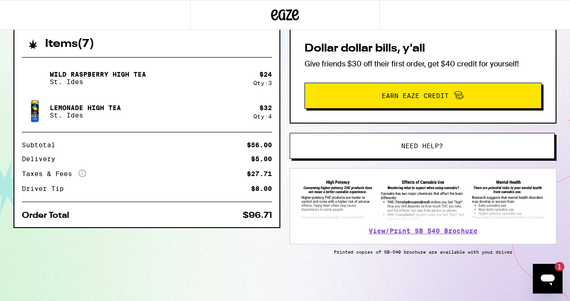
click at [541, 273] on icon "Open messaging window, 1 unread message" at bounding box center [548, 279] width 17 height 17
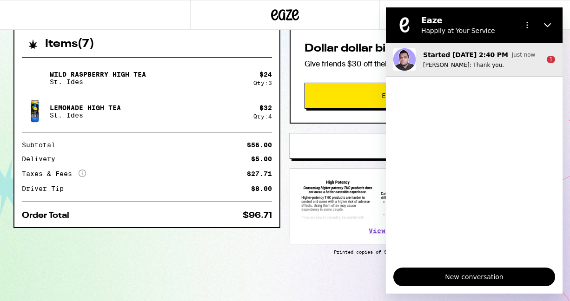
click at [530, 60] on div "Started Sep 22 at 2:40 PM Just now Bryan F.: Thank you." at bounding box center [481, 59] width 116 height 19
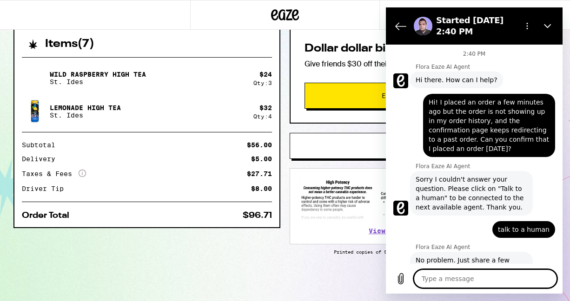
scroll to position [685, 0]
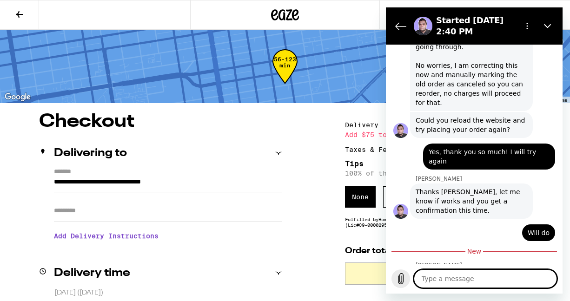
scroll to position [735, 0]
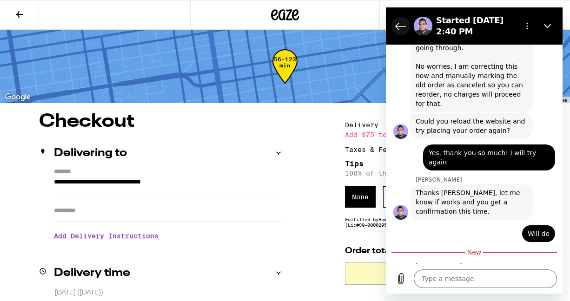
click at [399, 25] on icon "Back to the conversation list" at bounding box center [400, 25] width 11 height 11
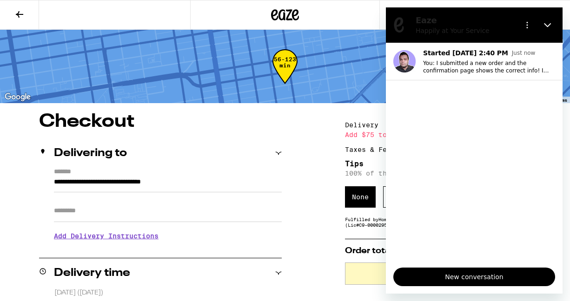
click at [540, 18] on div at bounding box center [548, 25] width 19 height 19
click at [546, 24] on icon "Close" at bounding box center [547, 24] width 7 height 7
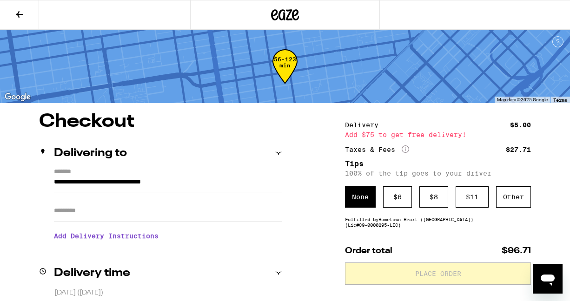
scroll to position [3, 0]
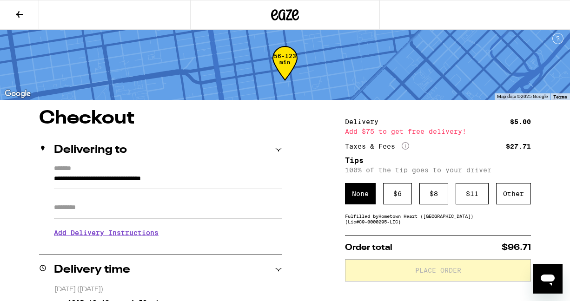
click at [11, 12] on button at bounding box center [19, 14] width 39 height 29
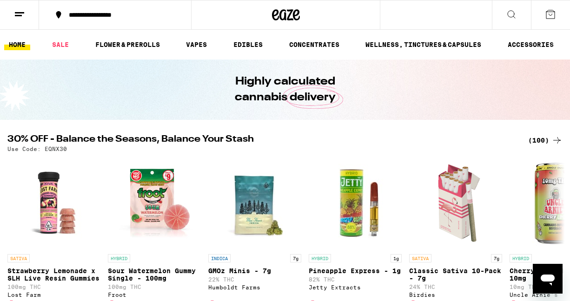
click at [13, 15] on button at bounding box center [19, 14] width 39 height 29
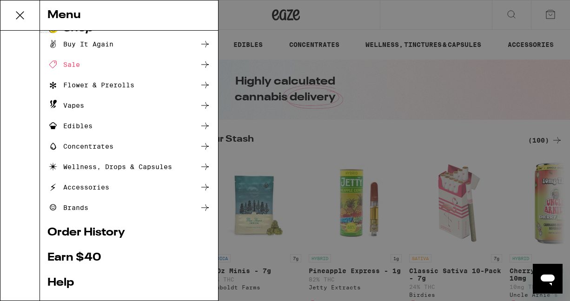
scroll to position [23, 0]
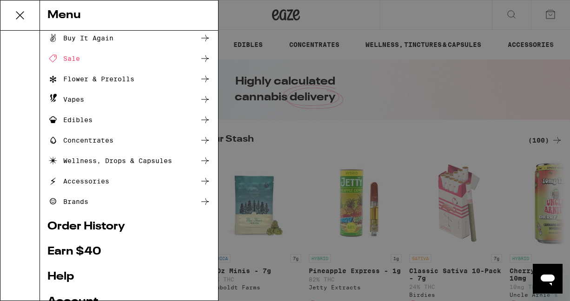
click at [106, 228] on link "Order History" at bounding box center [128, 226] width 163 height 11
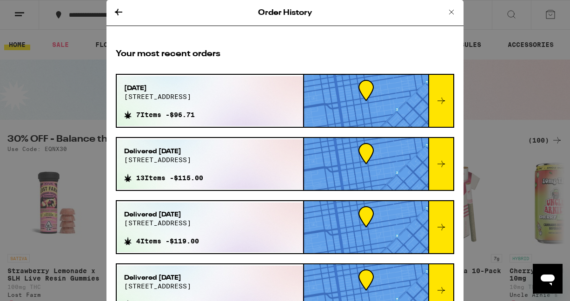
click at [435, 99] on div at bounding box center [440, 101] width 25 height 52
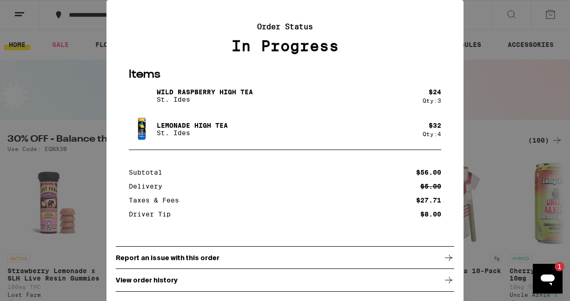
click at [547, 274] on icon "Open messaging window, 1 unread message" at bounding box center [548, 279] width 17 height 17
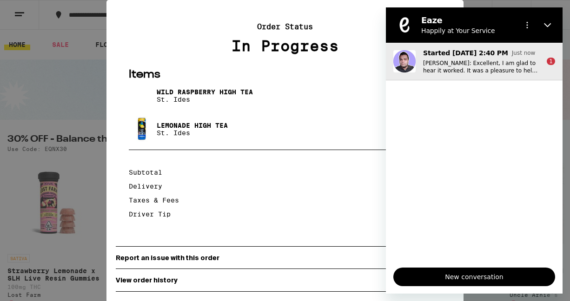
click at [453, 72] on p "Bryan F.: Excellent, I am glad to hear it worked. It was a pleasure to help Car…" at bounding box center [481, 67] width 116 height 15
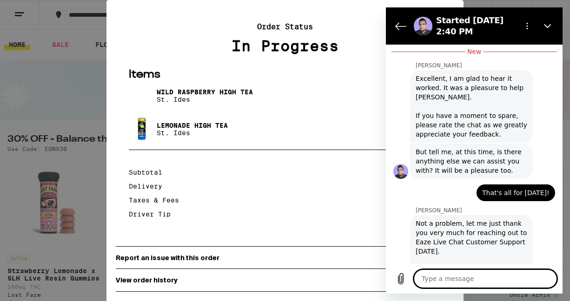
scroll to position [1016, 0]
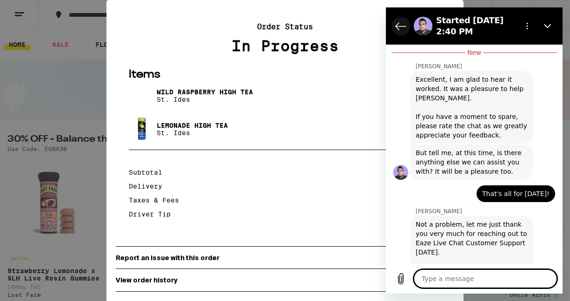
click at [397, 30] on icon "Back to the conversation list" at bounding box center [400, 25] width 11 height 11
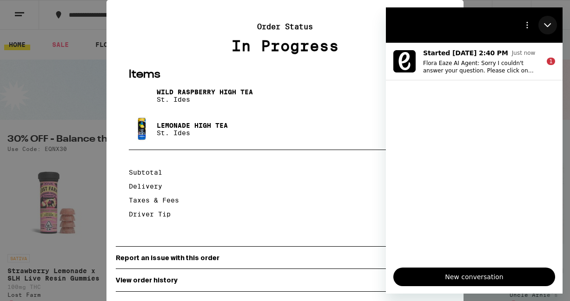
click at [551, 23] on icon "Close" at bounding box center [547, 24] width 7 height 7
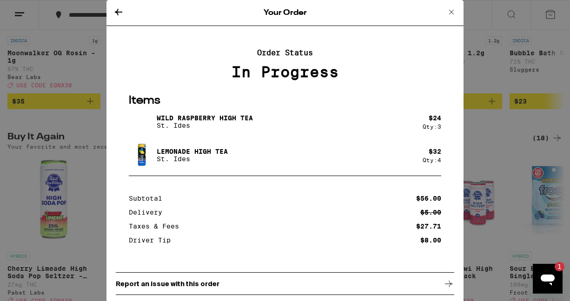
scroll to position [29, 0]
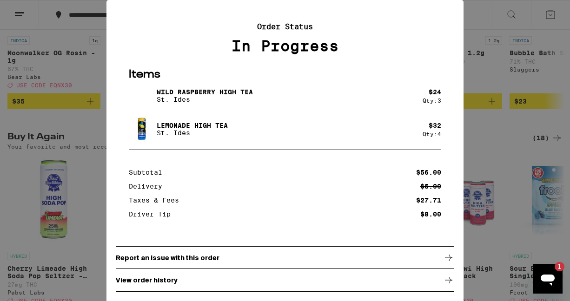
click at [447, 277] on icon at bounding box center [448, 280] width 11 height 11
